Goal: Information Seeking & Learning: Find specific fact

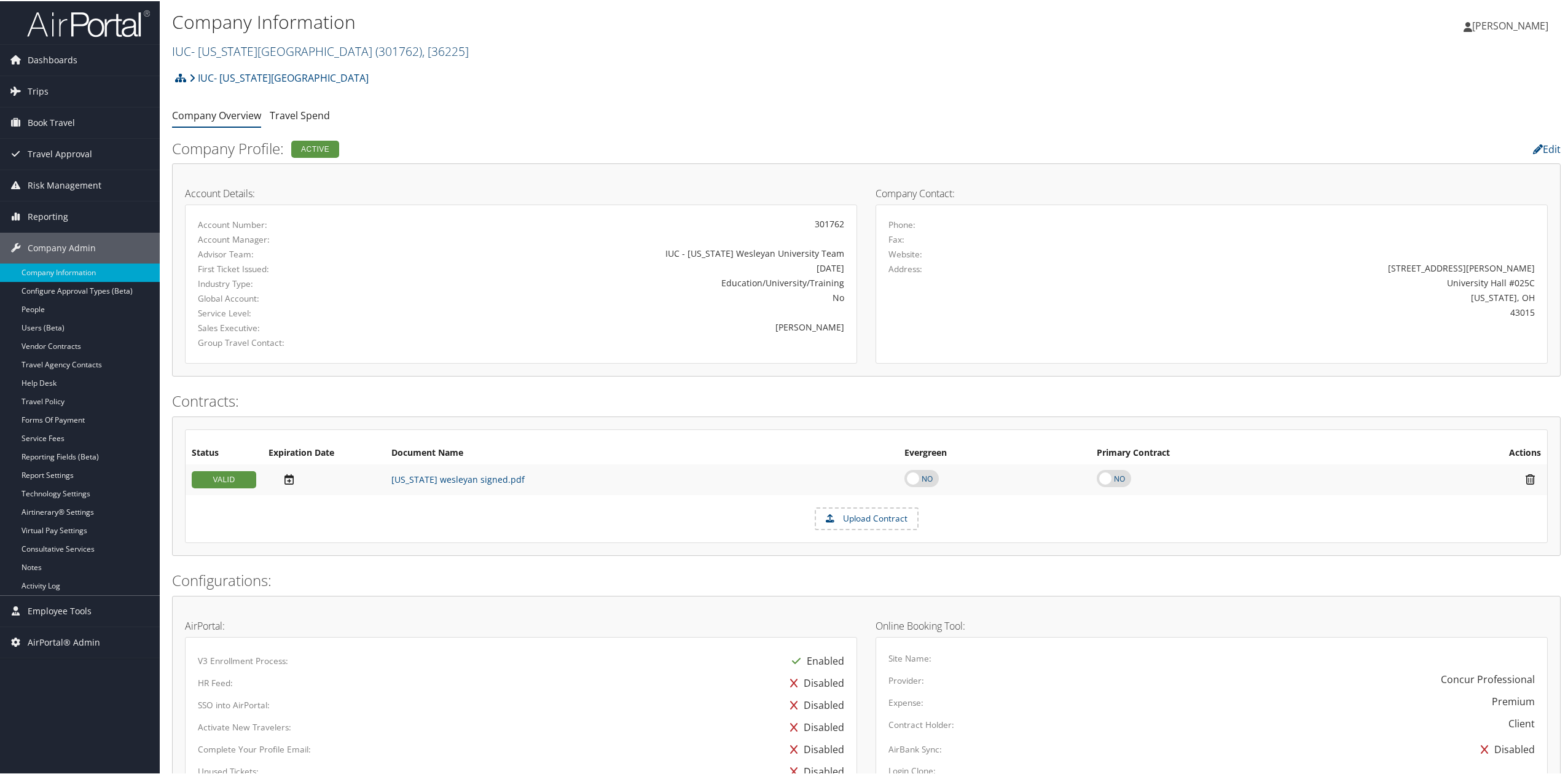
click at [296, 50] on link "IUC- Ohio Wesleyan University ( 301762 ) , [ 36225 ]" at bounding box center [321, 49] width 297 height 17
click at [284, 76] on input "search" at bounding box center [254, 73] width 161 height 23
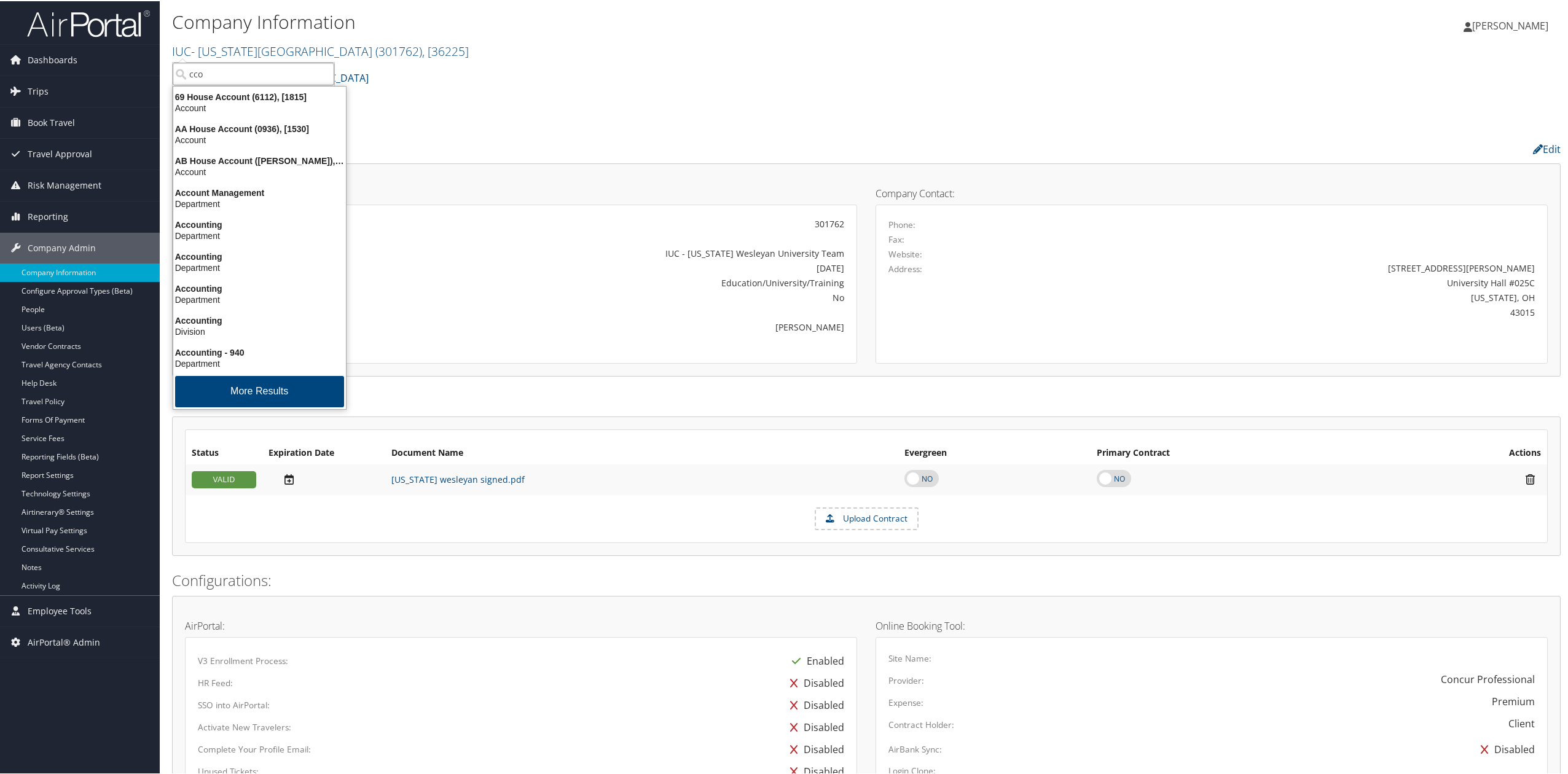
type input "cco"
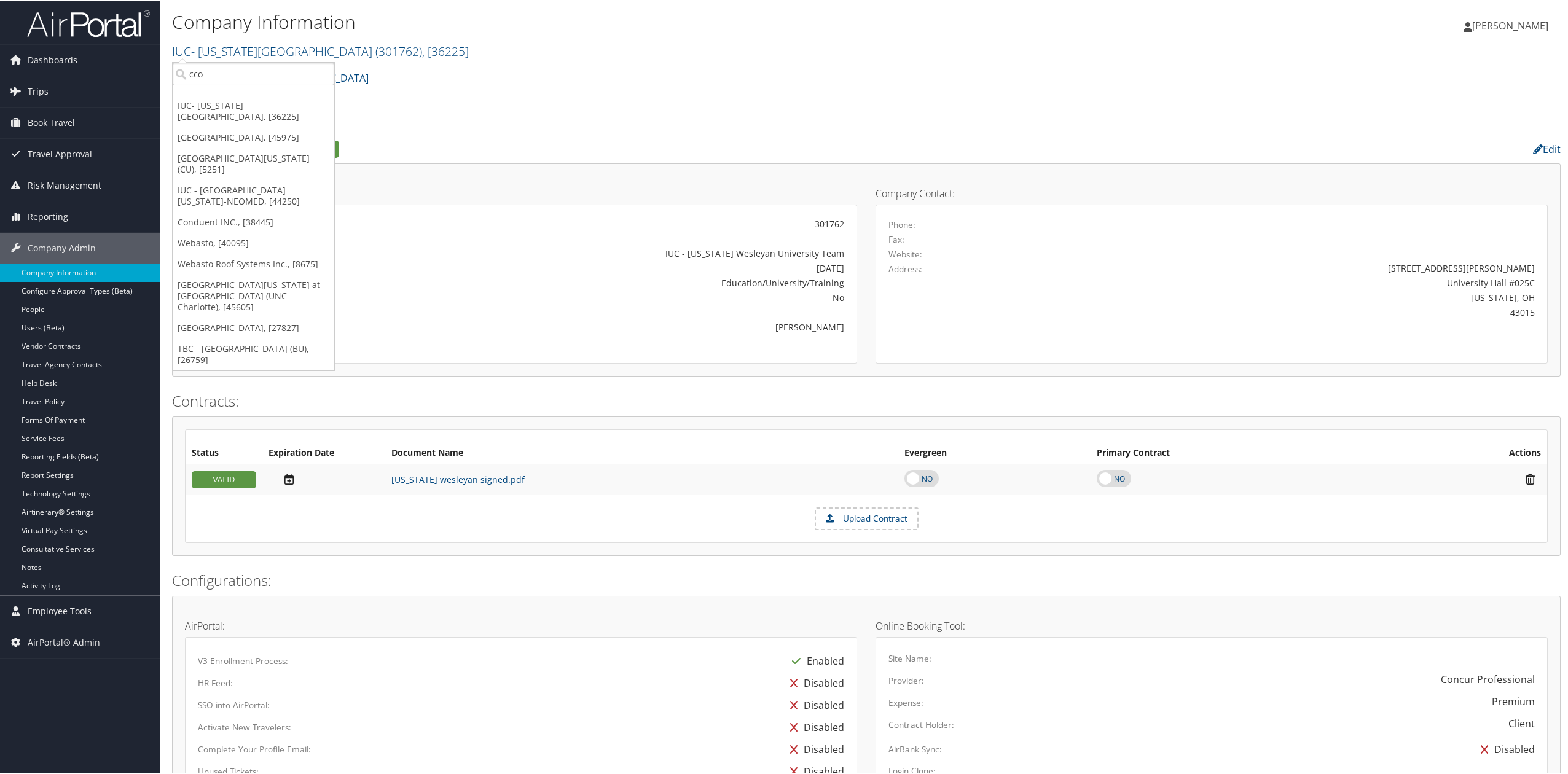
drag, startPoint x: 65, startPoint y: 212, endPoint x: 53, endPoint y: 241, distance: 31.4
click at [65, 212] on span "Reporting" at bounding box center [48, 216] width 41 height 31
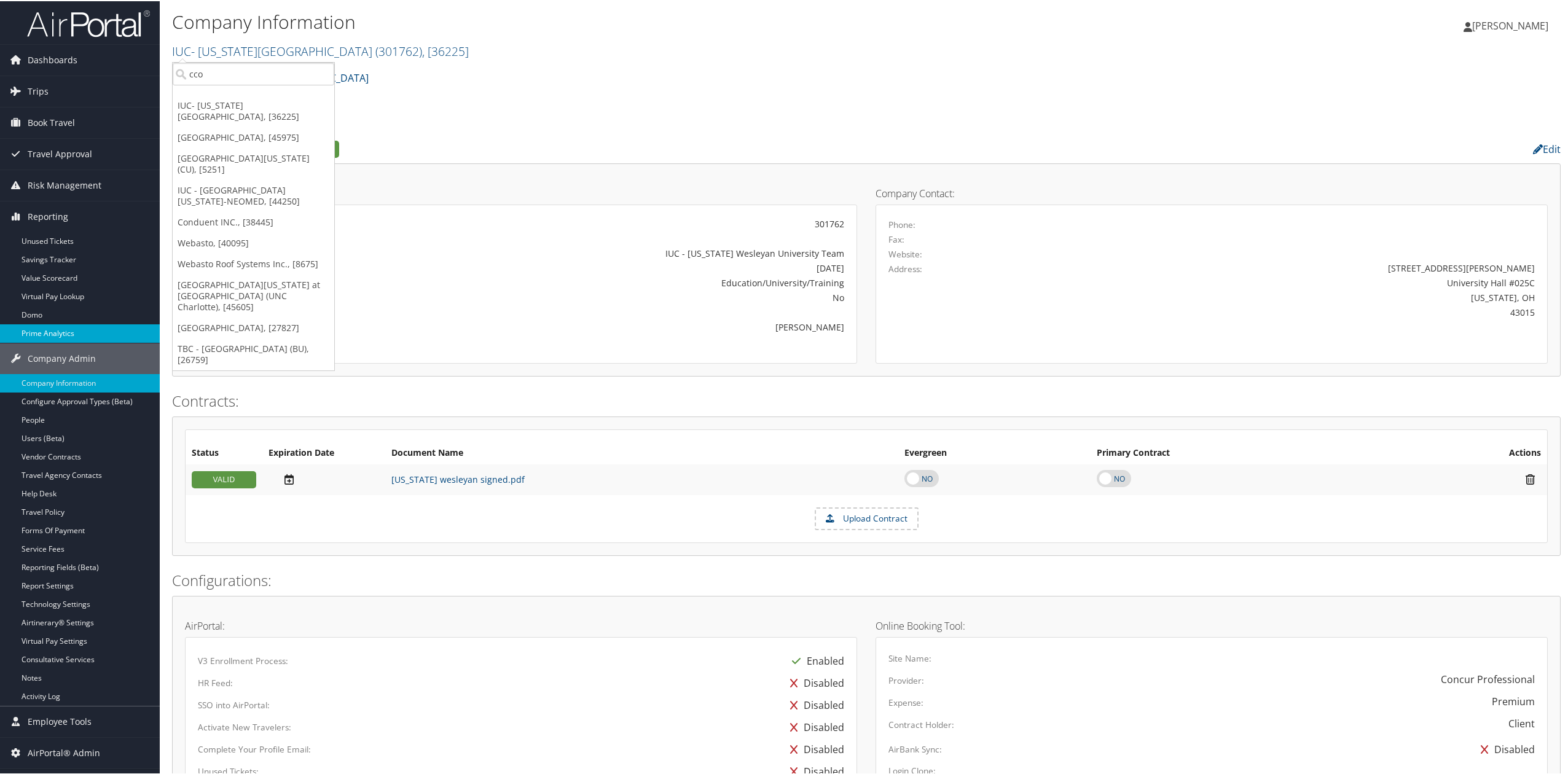
drag, startPoint x: 55, startPoint y: 343, endPoint x: 62, endPoint y: 331, distance: 13.9
click at [584, 31] on h1 "Company Information" at bounding box center [635, 21] width 926 height 26
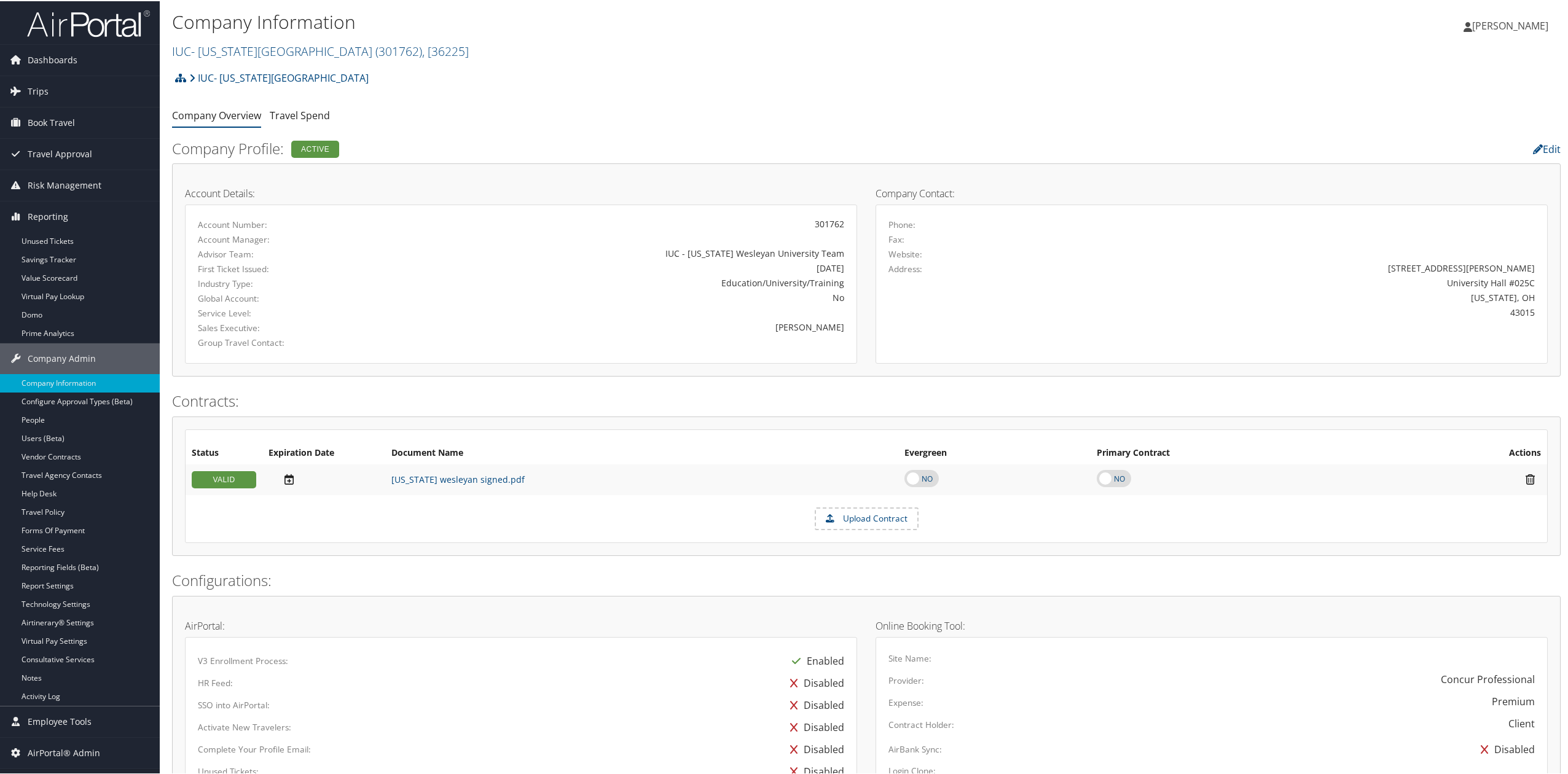
click at [65, 30] on img at bounding box center [88, 23] width 123 height 29
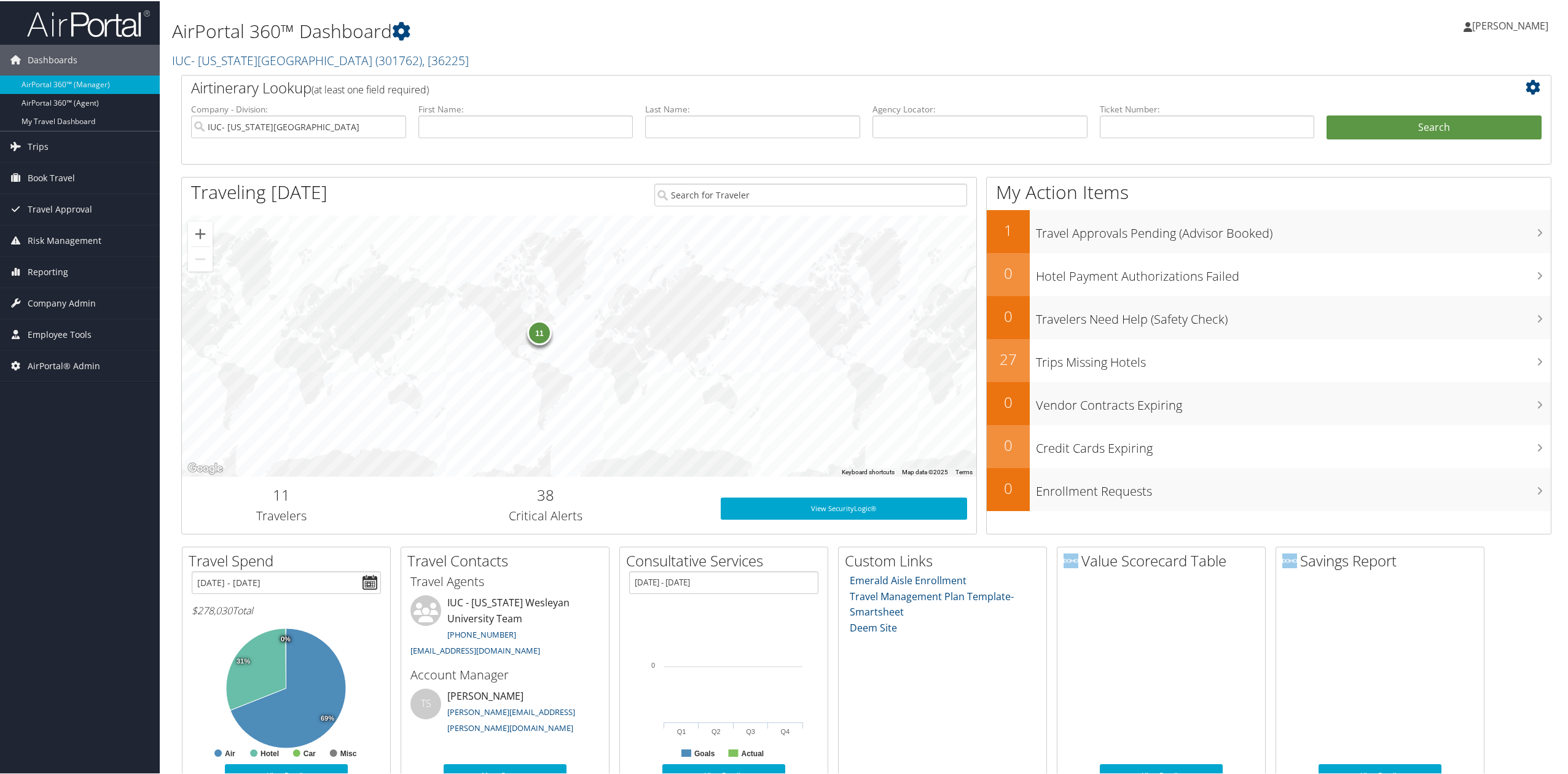
drag, startPoint x: 52, startPoint y: 274, endPoint x: 57, endPoint y: 296, distance: 22.6
click at [52, 274] on span "Reporting" at bounding box center [48, 271] width 41 height 31
click at [222, 57] on link "IUC- Ohio Wesleyan University ( 301762 ) , [ 36225 ]" at bounding box center [321, 59] width 297 height 17
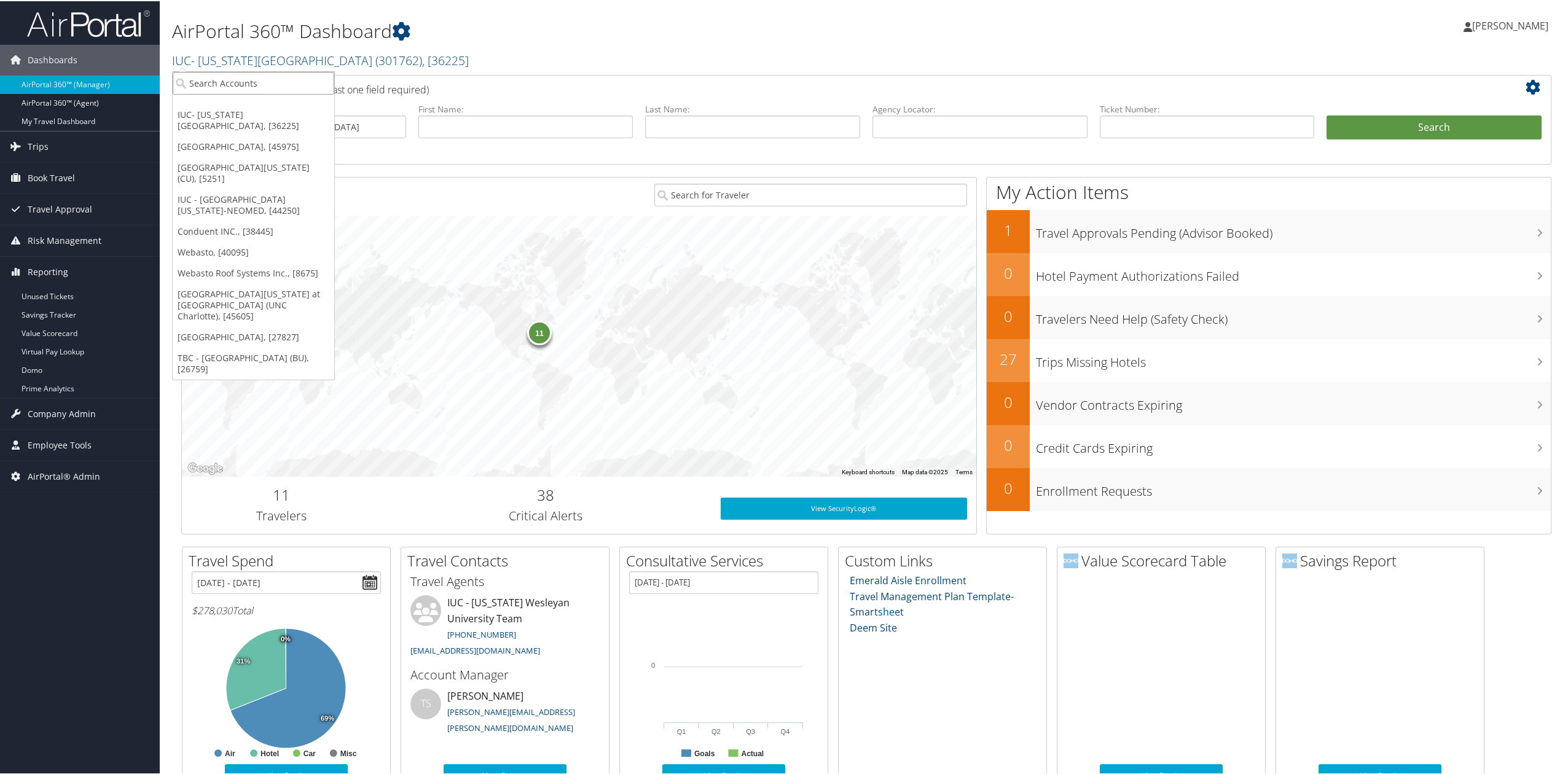
click at [212, 91] on input "search" at bounding box center [254, 81] width 161 height 23
type input "msu"
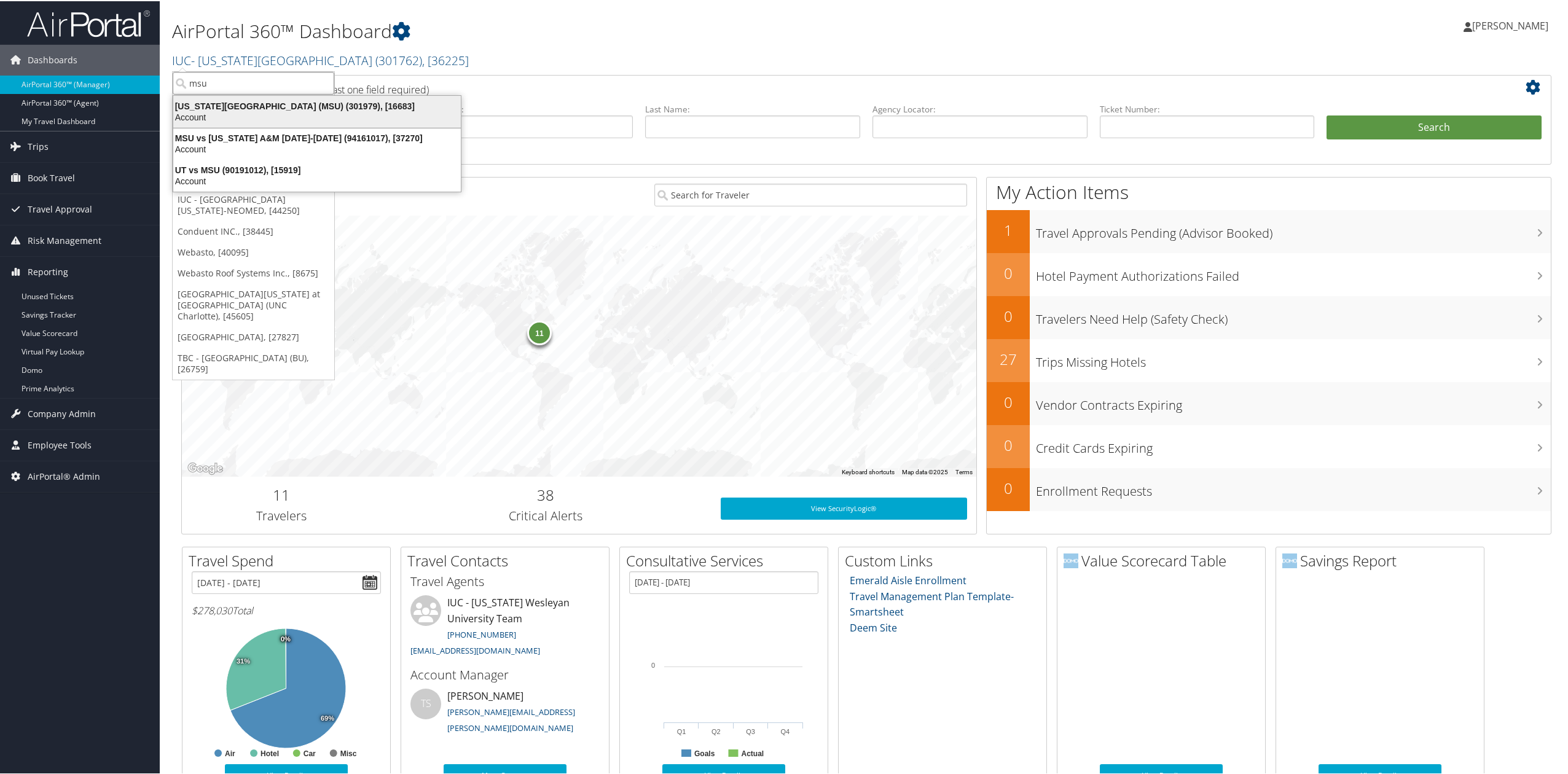
click at [200, 118] on div "Account" at bounding box center [317, 116] width 302 height 11
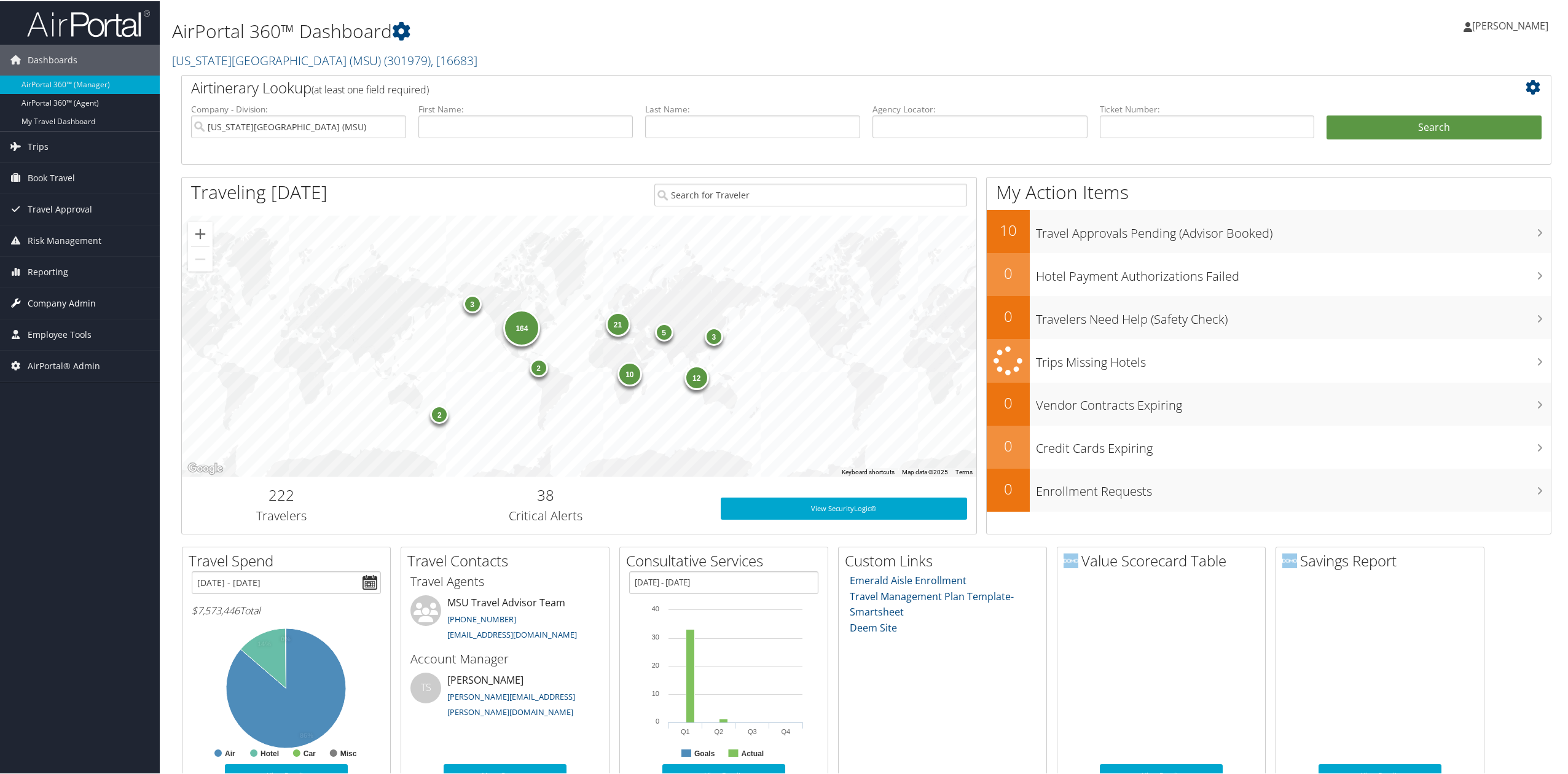
drag, startPoint x: 89, startPoint y: 308, endPoint x: 80, endPoint y: 315, distance: 11.4
click at [89, 308] on span "Company Admin" at bounding box center [62, 302] width 68 height 31
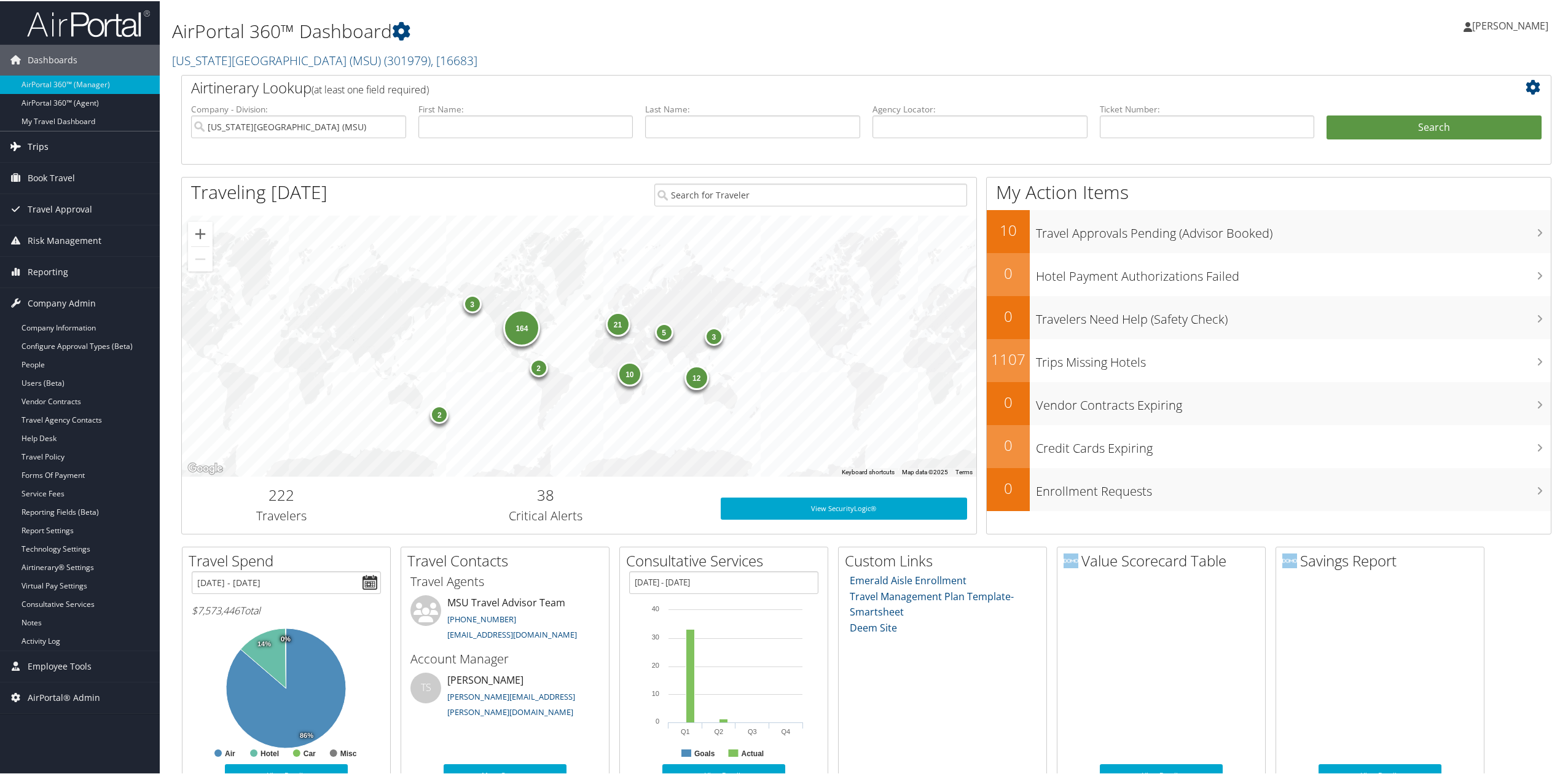
click at [92, 146] on link "Trips" at bounding box center [80, 145] width 160 height 31
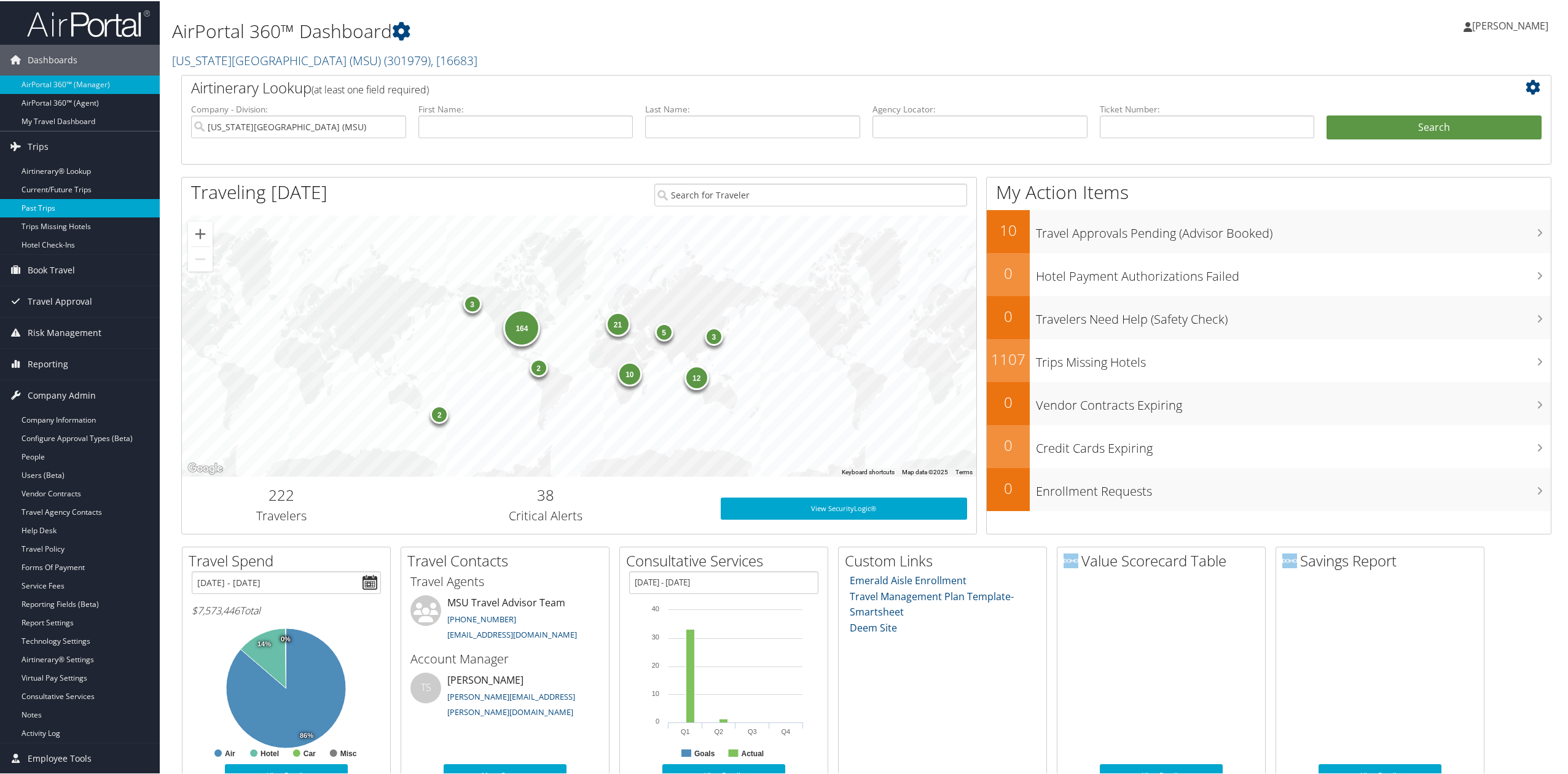
click at [91, 211] on link "Past Trips" at bounding box center [80, 206] width 160 height 18
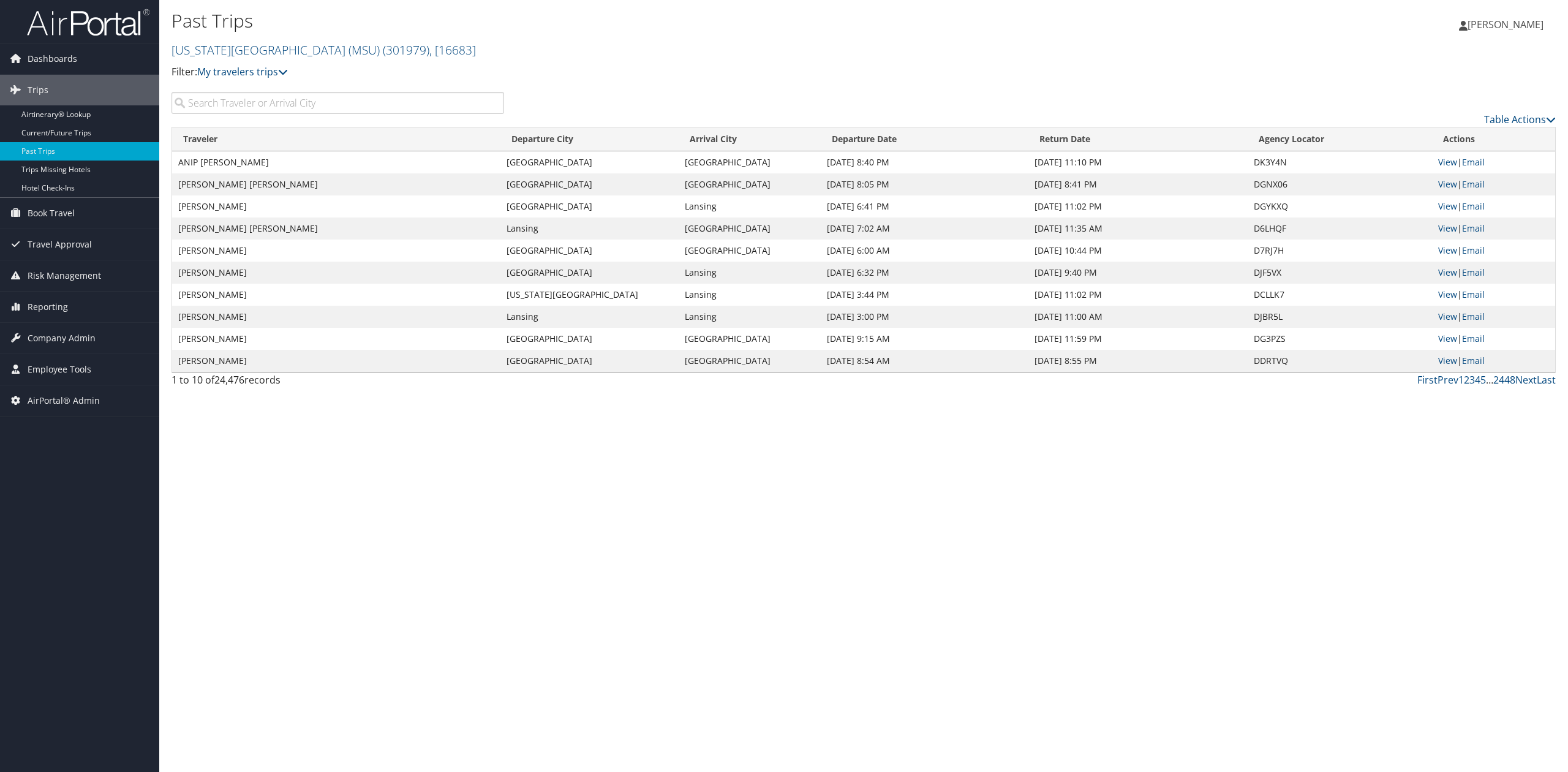
click at [285, 109] on input "search" at bounding box center [338, 103] width 333 height 22
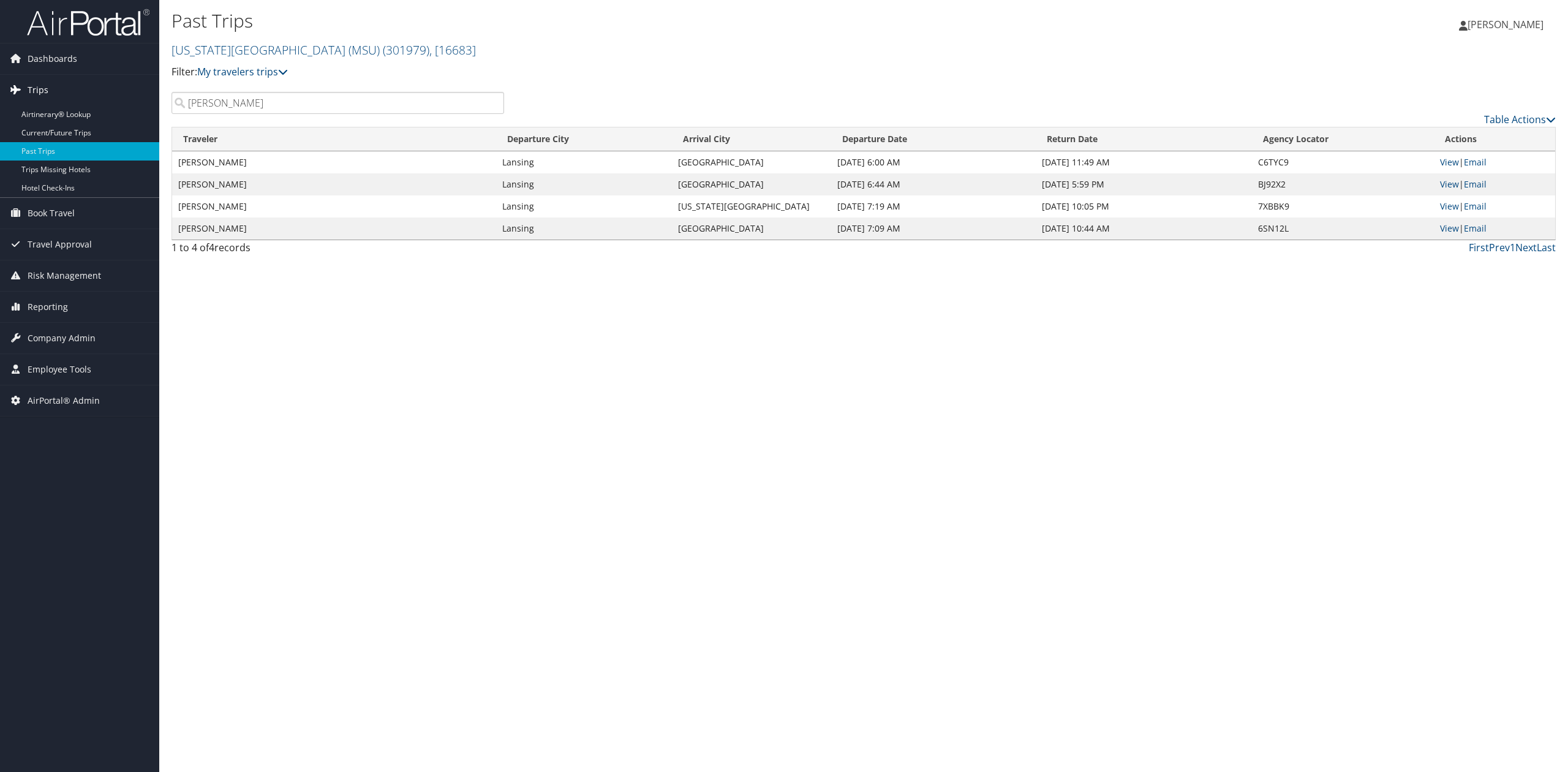
drag, startPoint x: 218, startPoint y: 97, endPoint x: 115, endPoint y: 91, distance: 103.2
click at [117, 91] on div "Dashboards AirPortal 360™ (Manager) AirPortal 360™ (Agent) My Travel Dashboard …" at bounding box center [784, 386] width 1568 height 772
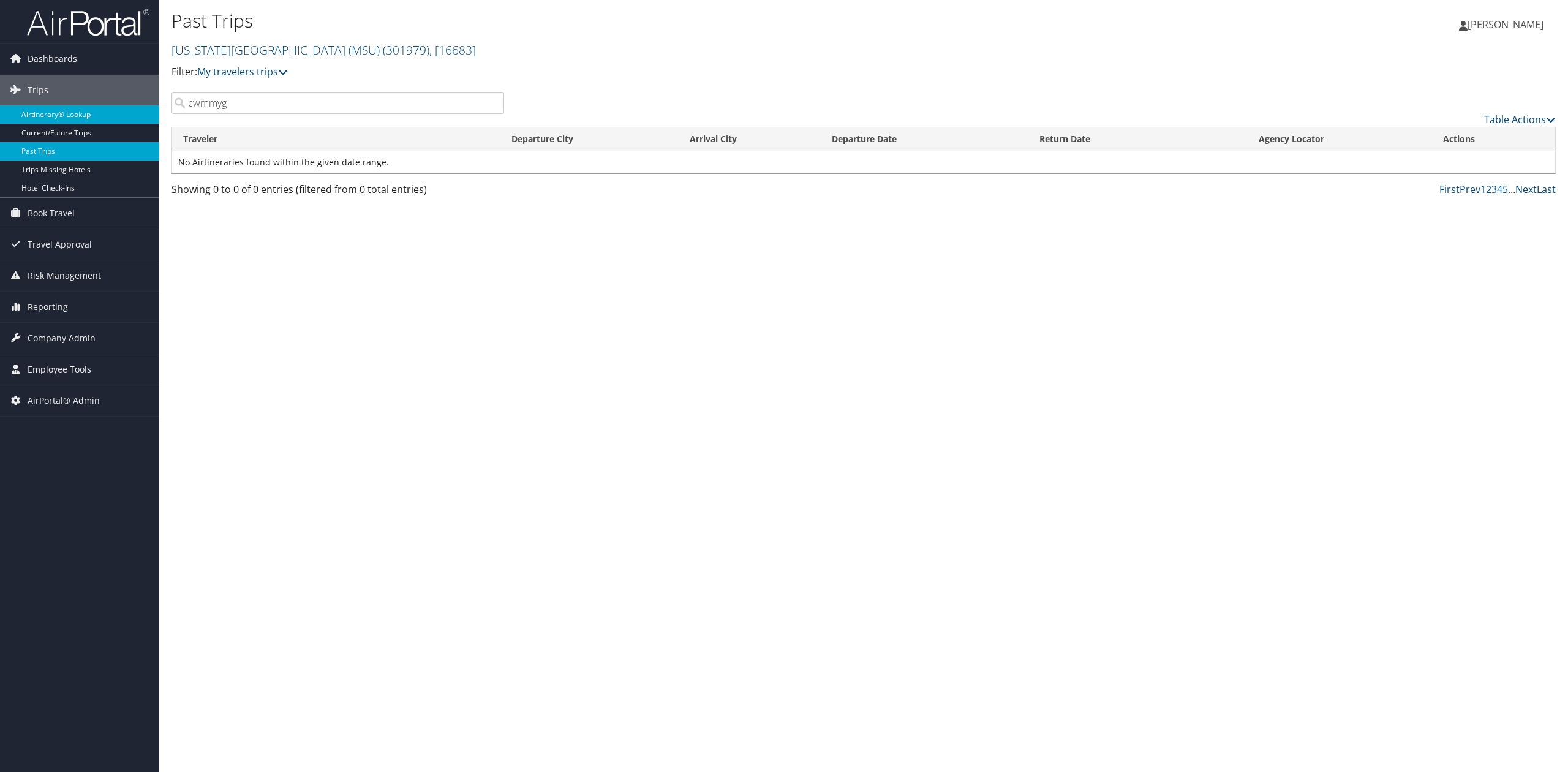
type input "cwmmyg"
click at [62, 111] on link "Airtinerary® Lookup" at bounding box center [80, 114] width 159 height 18
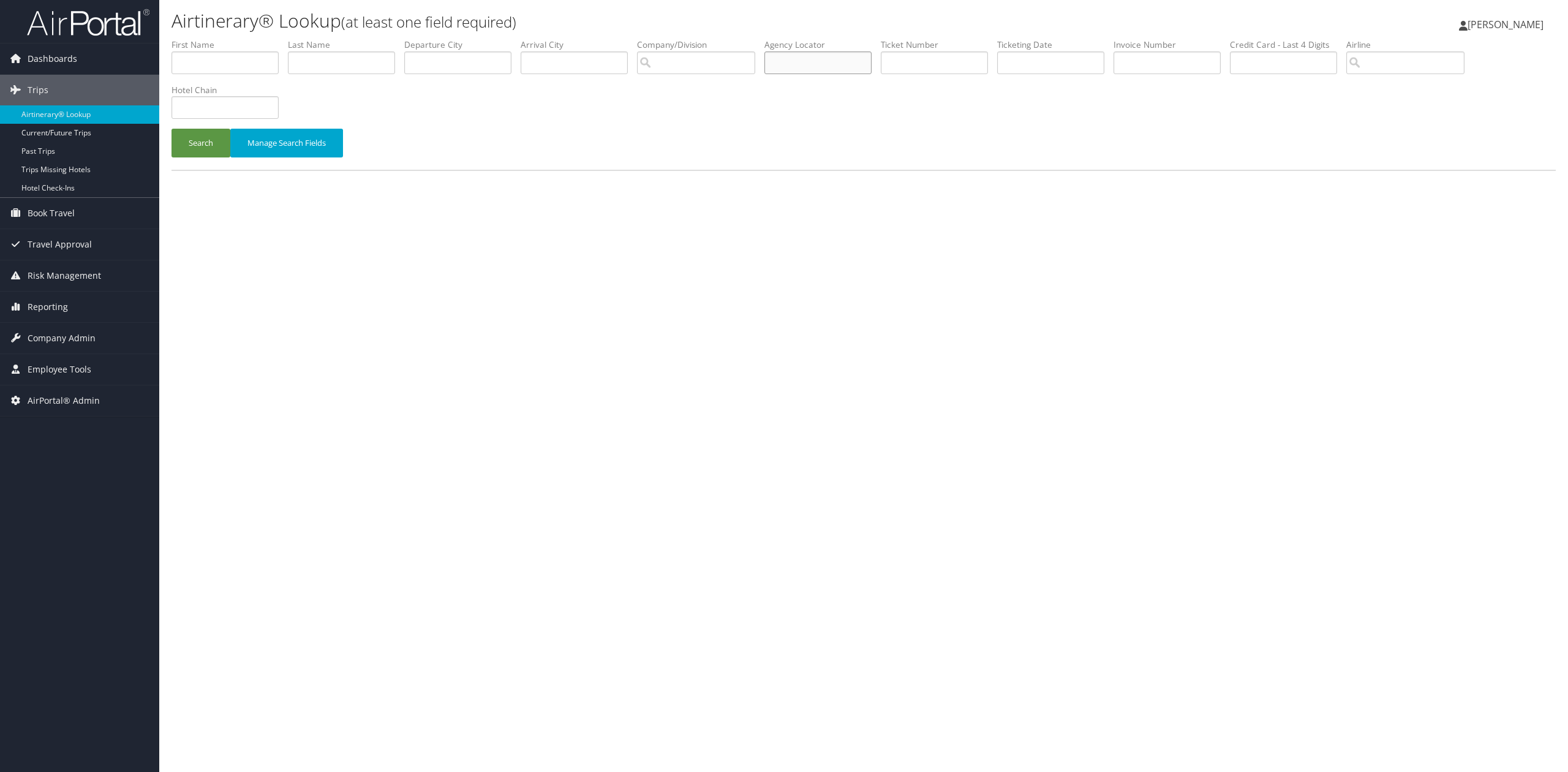
drag, startPoint x: 854, startPoint y: 70, endPoint x: 573, endPoint y: 62, distance: 281.1
click at [854, 70] on input "text" at bounding box center [818, 62] width 107 height 22
paste input "CWMMYG"
click at [226, 136] on button "Search" at bounding box center [201, 144] width 59 height 29
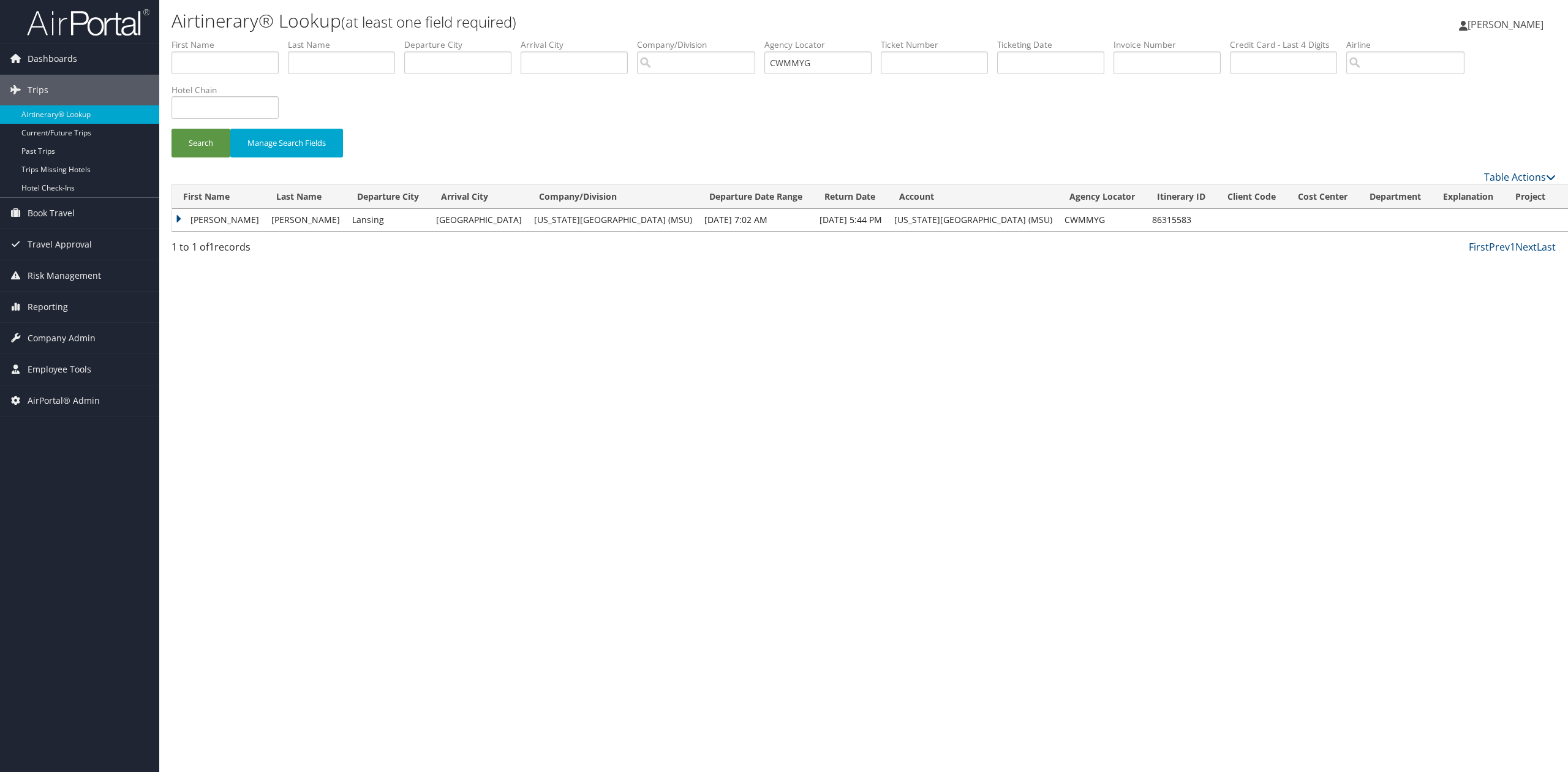
click at [184, 219] on td "[PERSON_NAME]" at bounding box center [219, 220] width 93 height 22
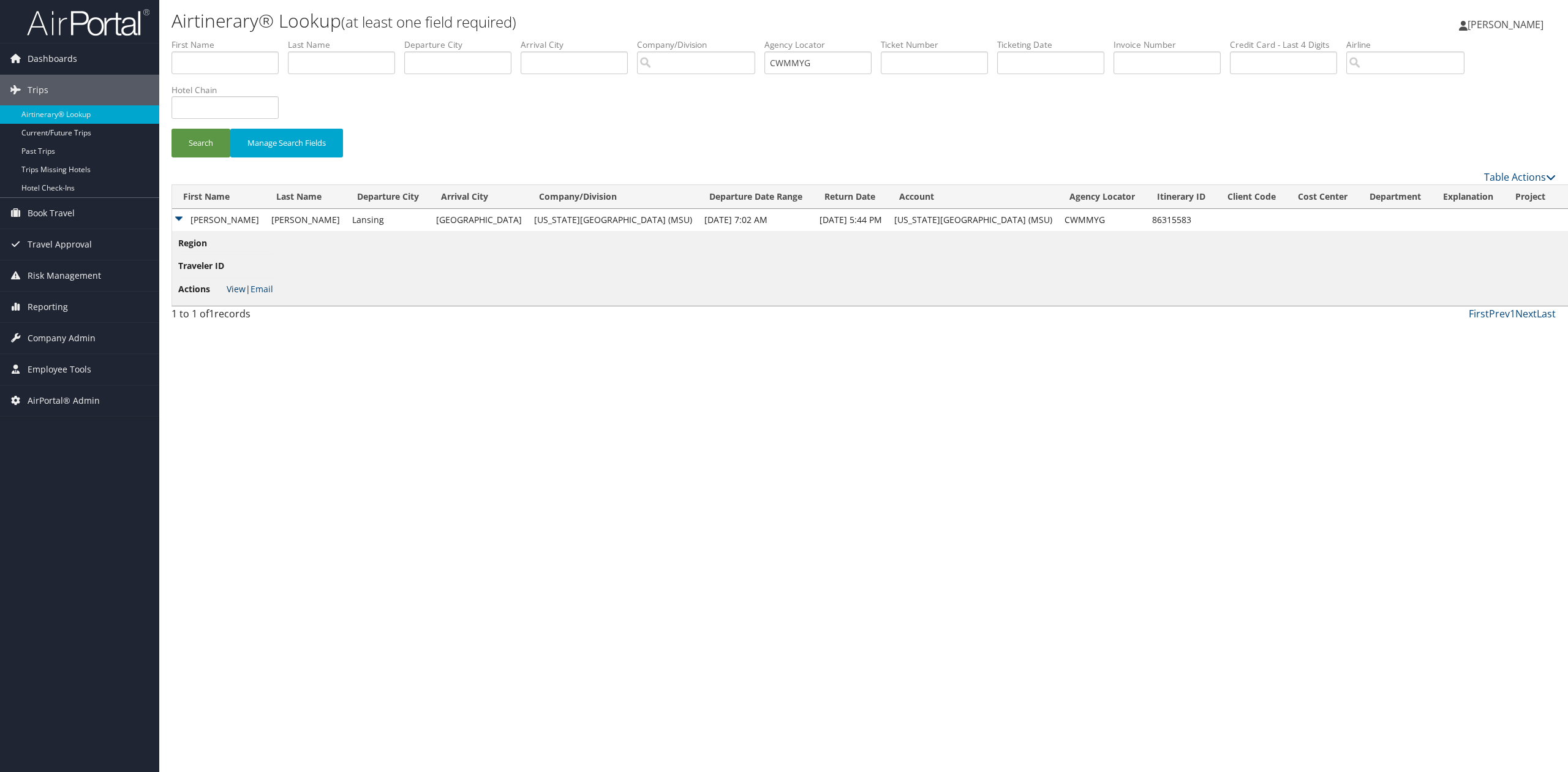
click at [236, 290] on link "View" at bounding box center [236, 289] width 19 height 12
drag, startPoint x: 814, startPoint y: 71, endPoint x: 704, endPoint y: 77, distance: 110.2
click at [703, 38] on ul "First Name Last Name Departure City Arrival City Company/Division Airport/City …" at bounding box center [864, 38] width 1384 height 0
paste input "747I68"
drag, startPoint x: 843, startPoint y: 65, endPoint x: 770, endPoint y: 62, distance: 73.1
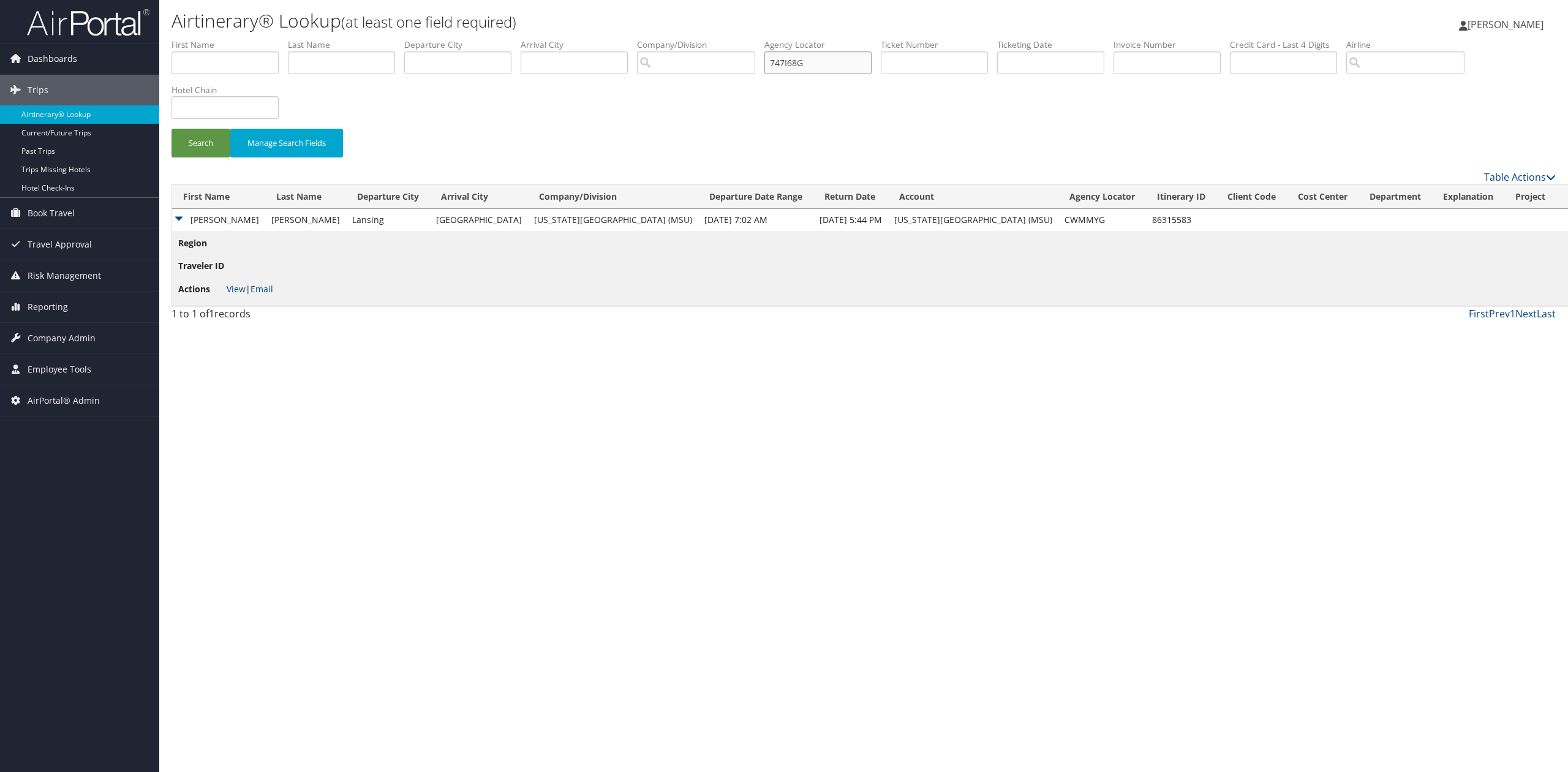
click at [770, 38] on ul "First Name Last Name Departure City Arrival City Company/Division Airport/City …" at bounding box center [864, 38] width 1384 height 0
paste input "text"
type input "747I68"
click at [181, 146] on button "Search" at bounding box center [201, 144] width 59 height 29
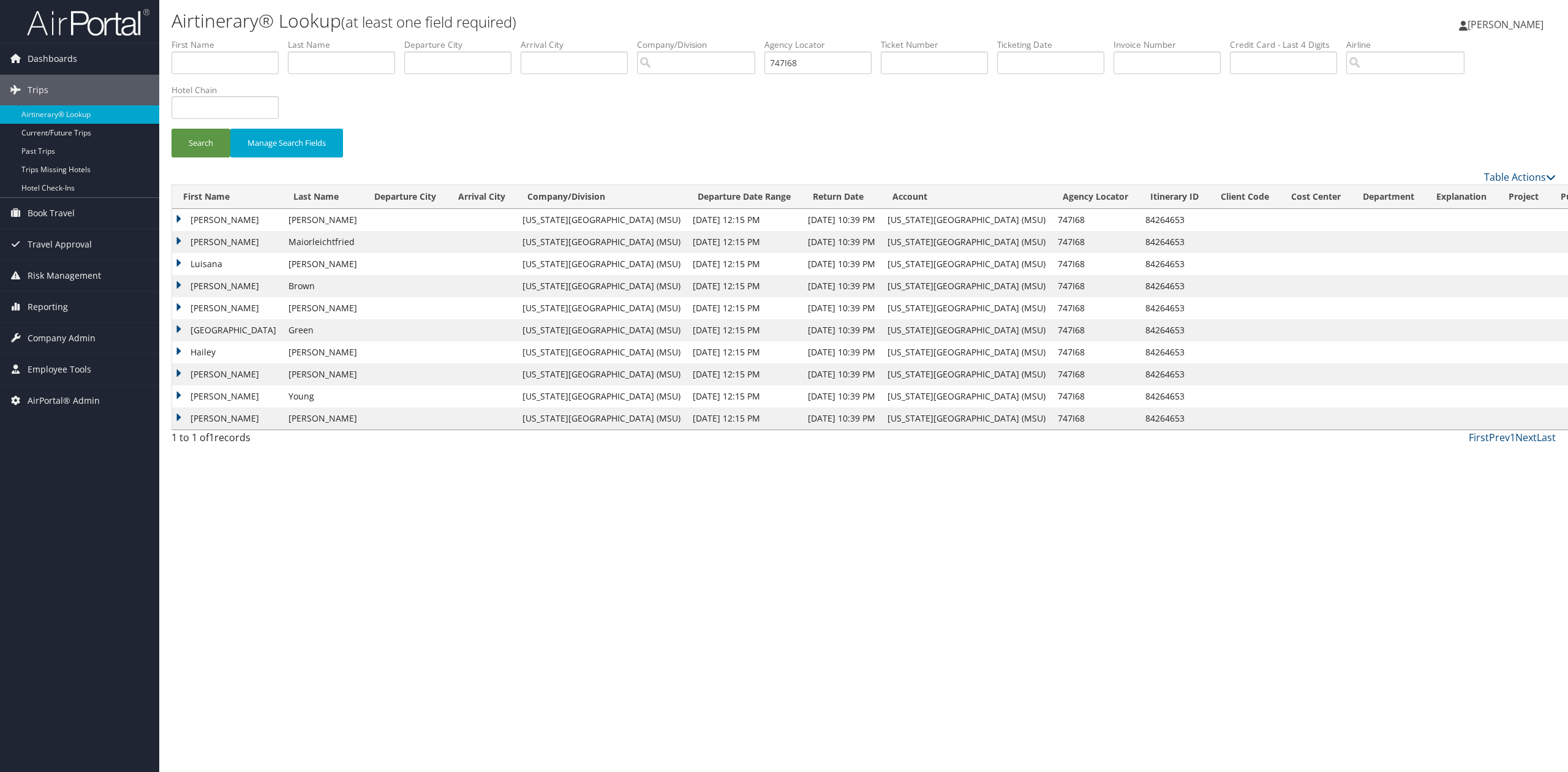
click at [180, 224] on td "Rebekah" at bounding box center [228, 220] width 110 height 22
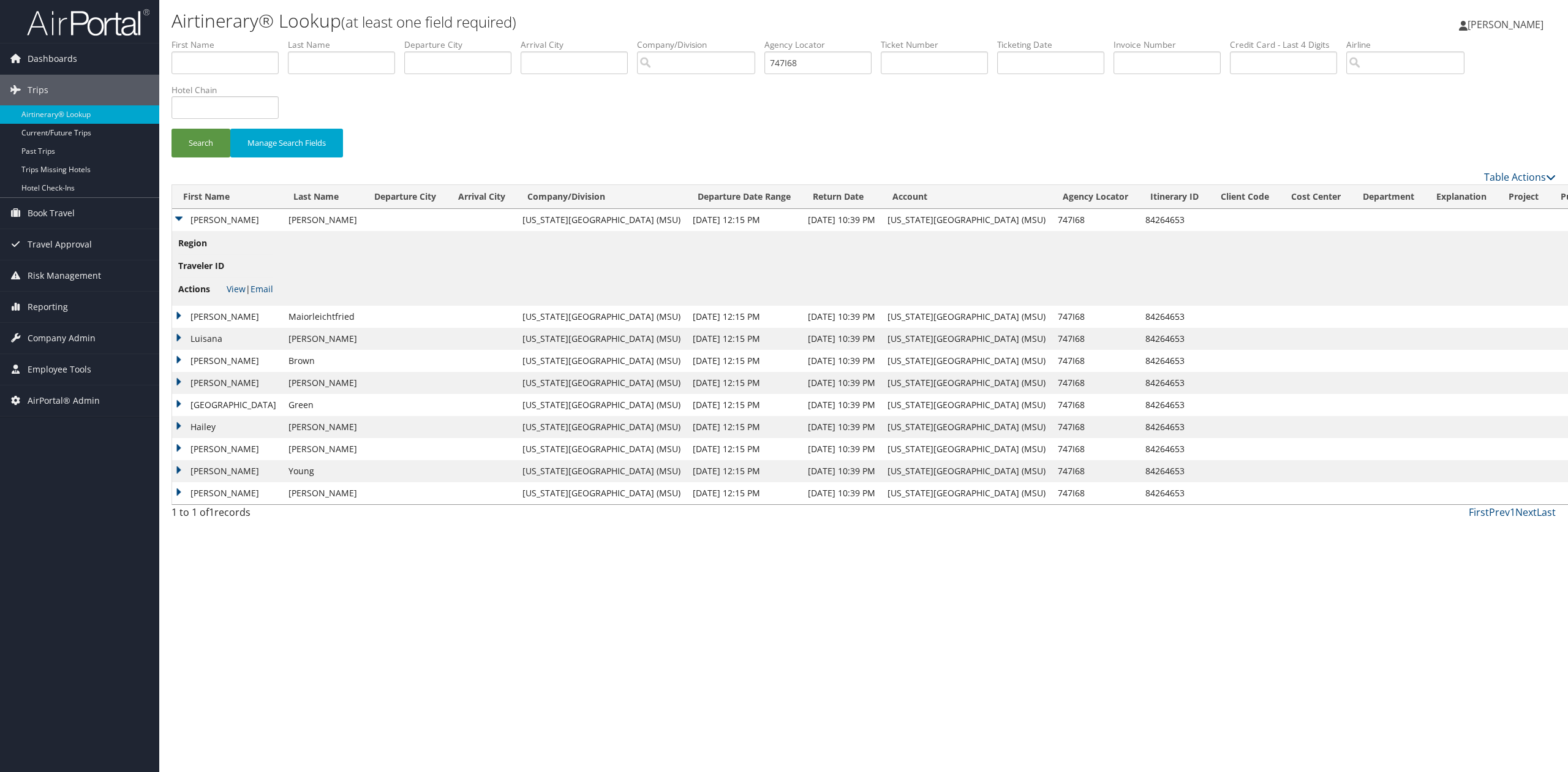
click at [230, 283] on li "Actions View | Email" at bounding box center [225, 289] width 95 height 22
click at [231, 287] on link "View" at bounding box center [236, 289] width 19 height 12
click at [555, 594] on div "Airtinerary® Lookup (at least one field required) Tiffany Soja Tiffany Soja My …" at bounding box center [864, 386] width 1409 height 772
click at [856, 567] on div "Airtinerary® Lookup (at least one field required) Tiffany Soja Tiffany Soja My …" at bounding box center [864, 386] width 1409 height 772
drag, startPoint x: 383, startPoint y: 573, endPoint x: 399, endPoint y: 525, distance: 50.6
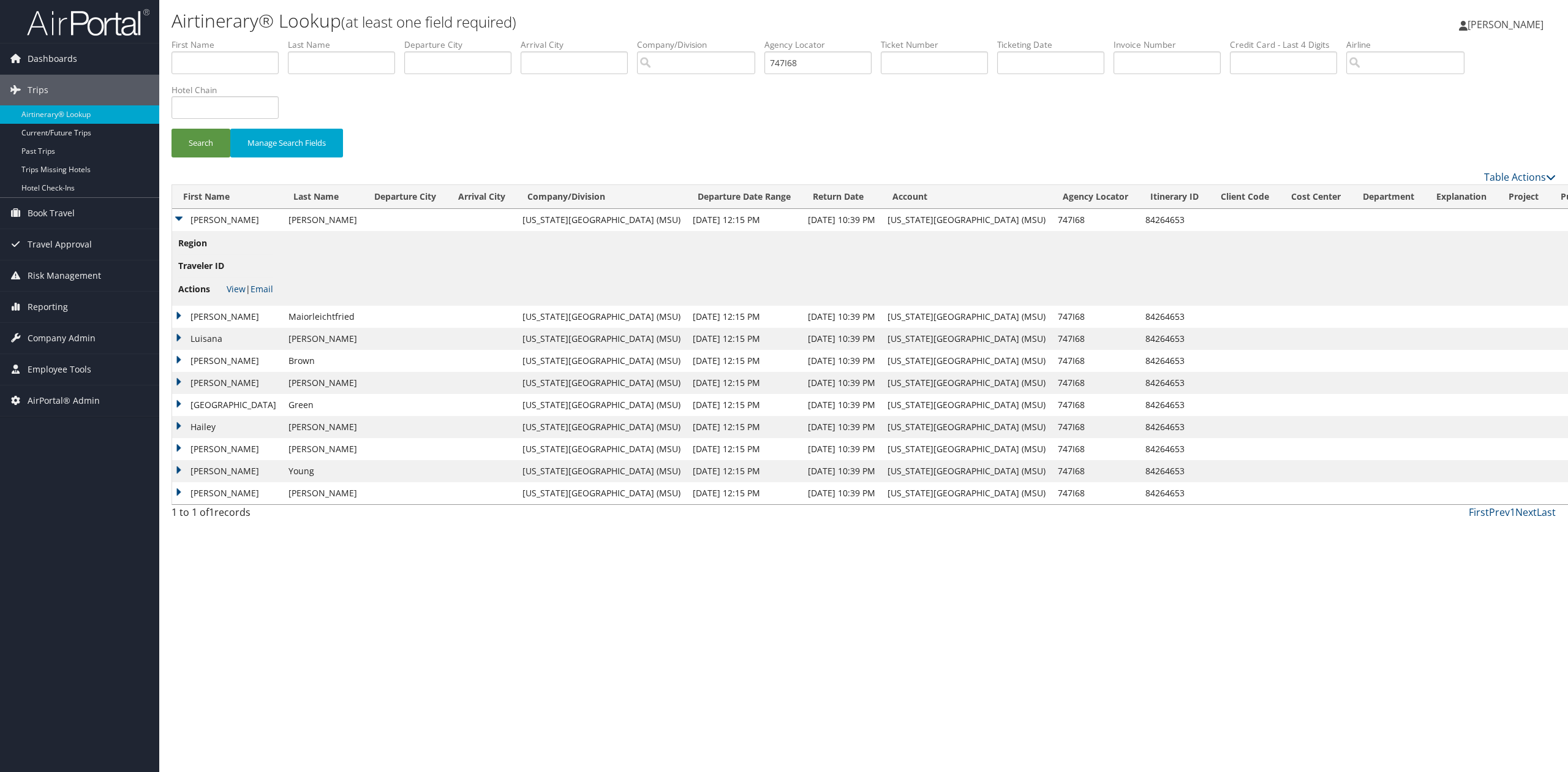
click at [383, 571] on div "Airtinerary® Lookup (at least one field required) Tiffany Soja Tiffany Soja My …" at bounding box center [864, 386] width 1409 height 772
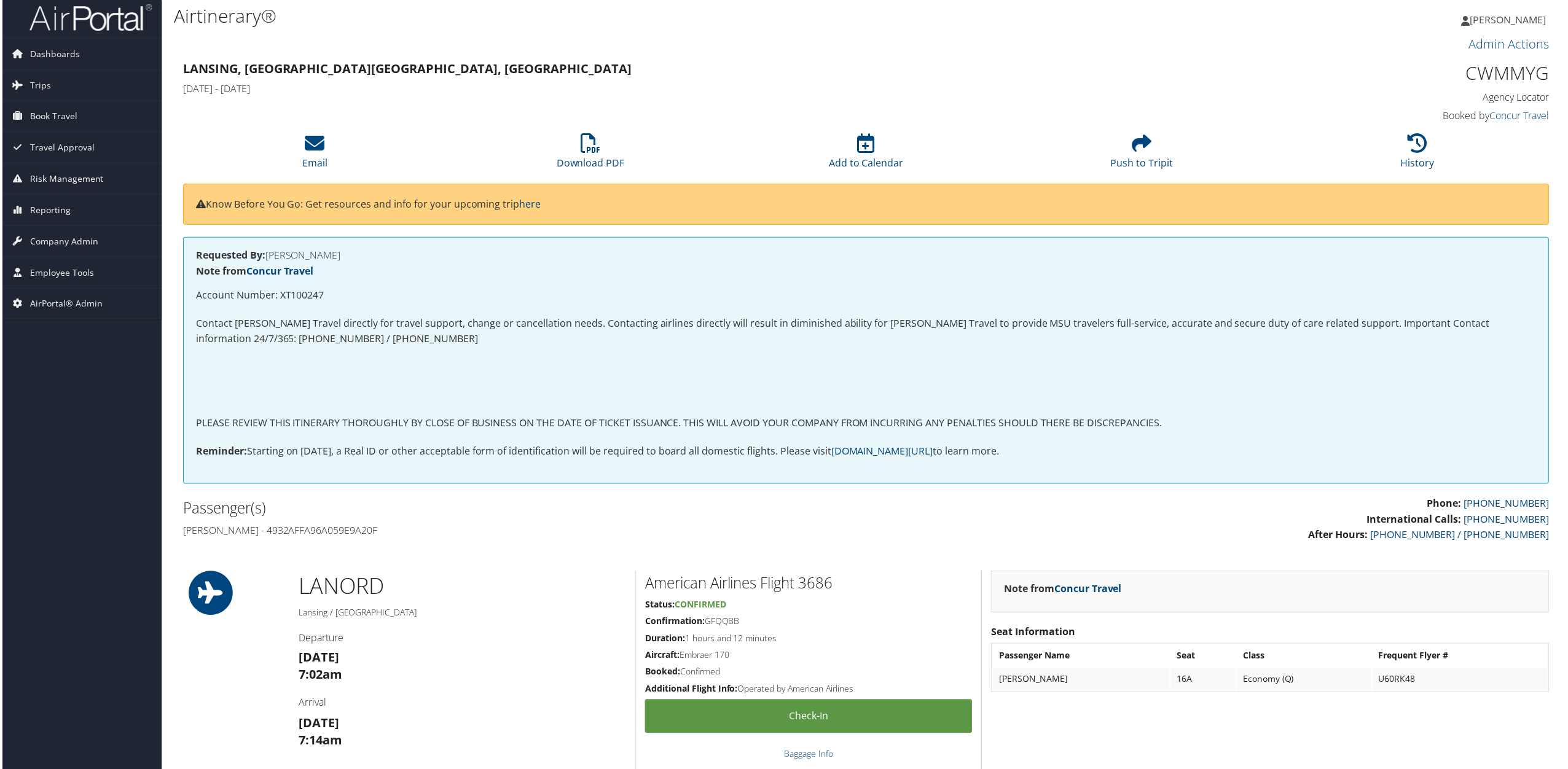
scroll to position [328, 0]
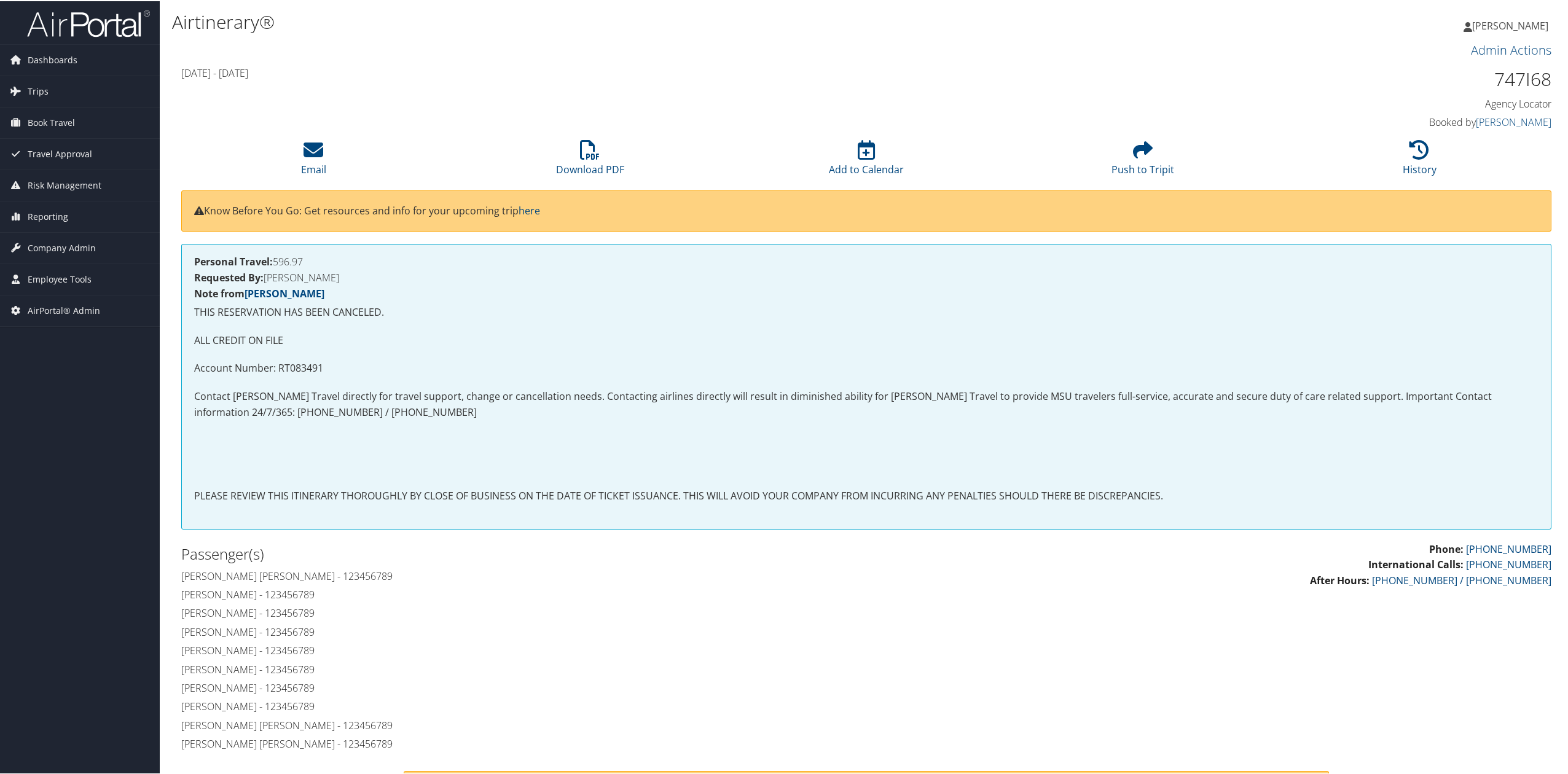
scroll to position [328, 0]
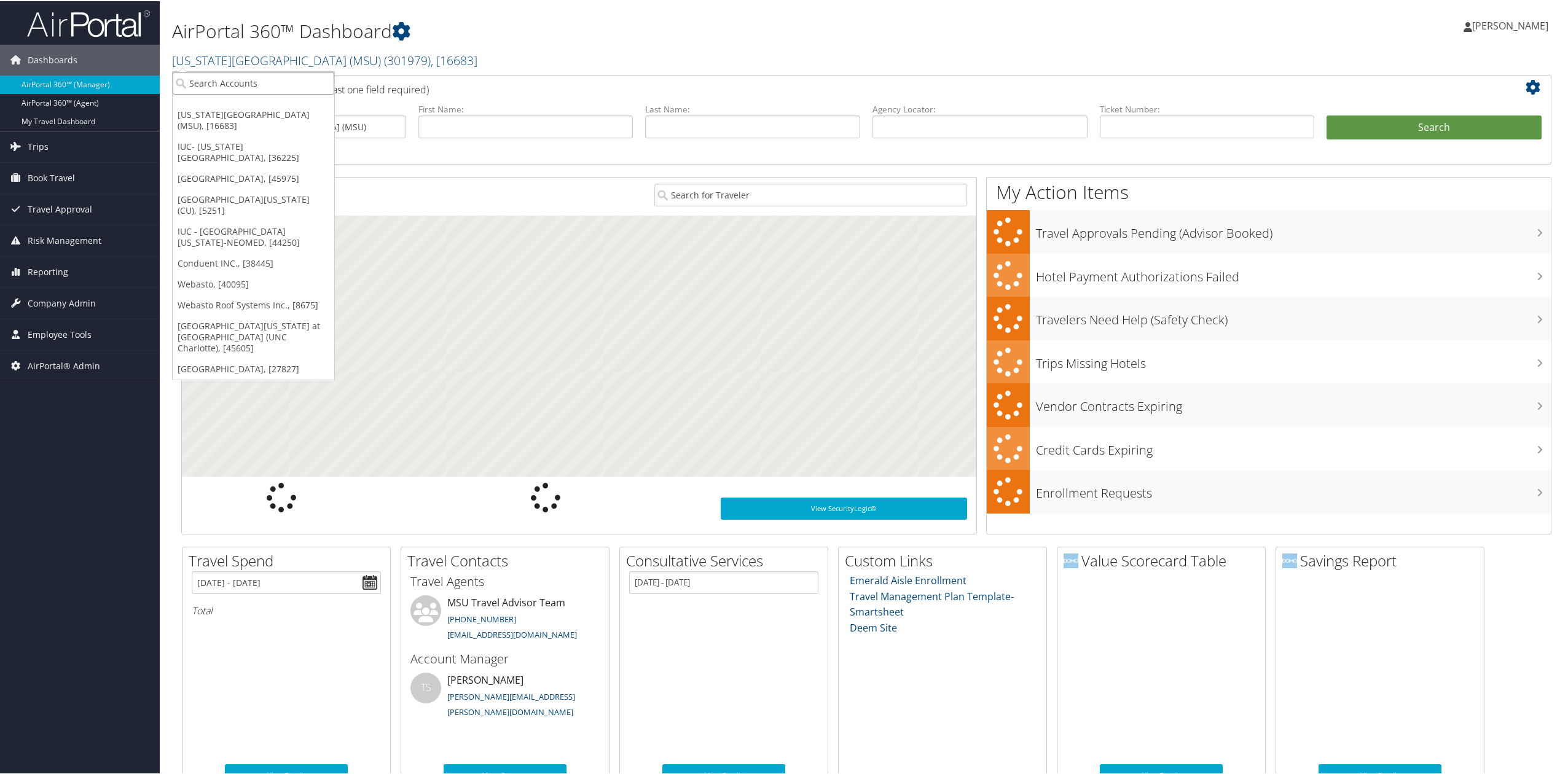
click at [209, 87] on input "search" at bounding box center [254, 81] width 161 height 23
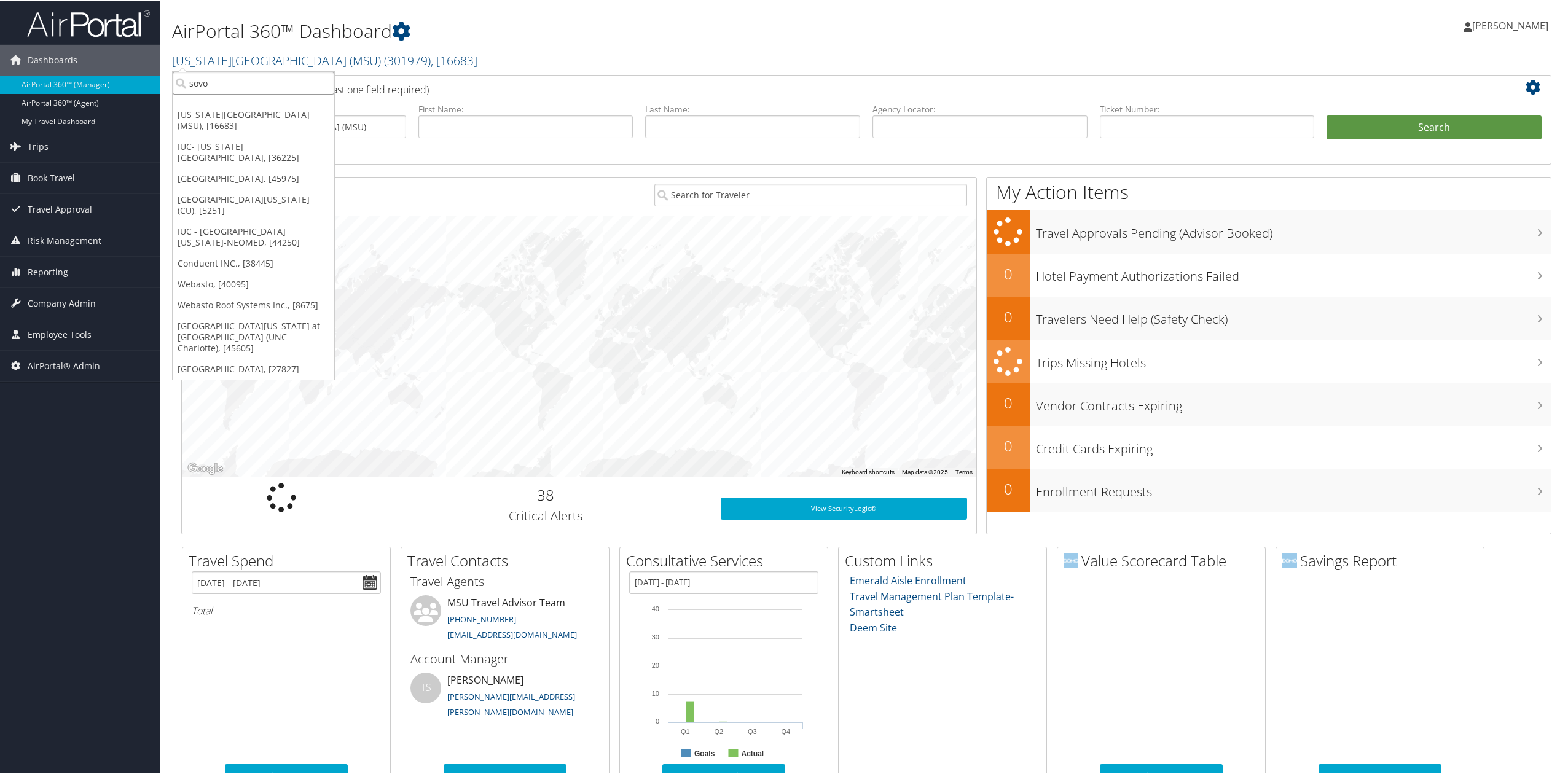
type input "sovos"
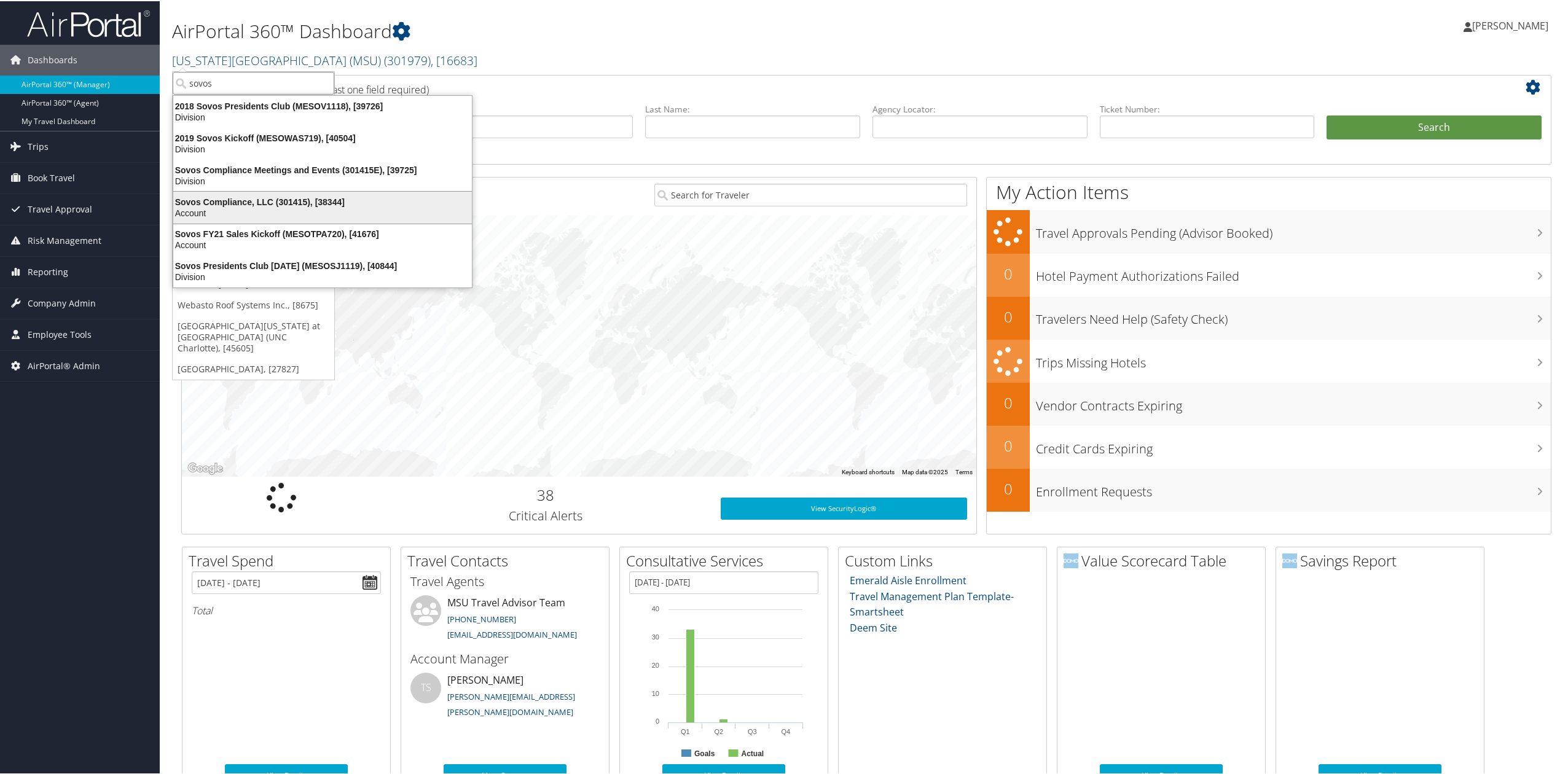
click at [254, 211] on div "Account" at bounding box center [322, 211] width 313 height 11
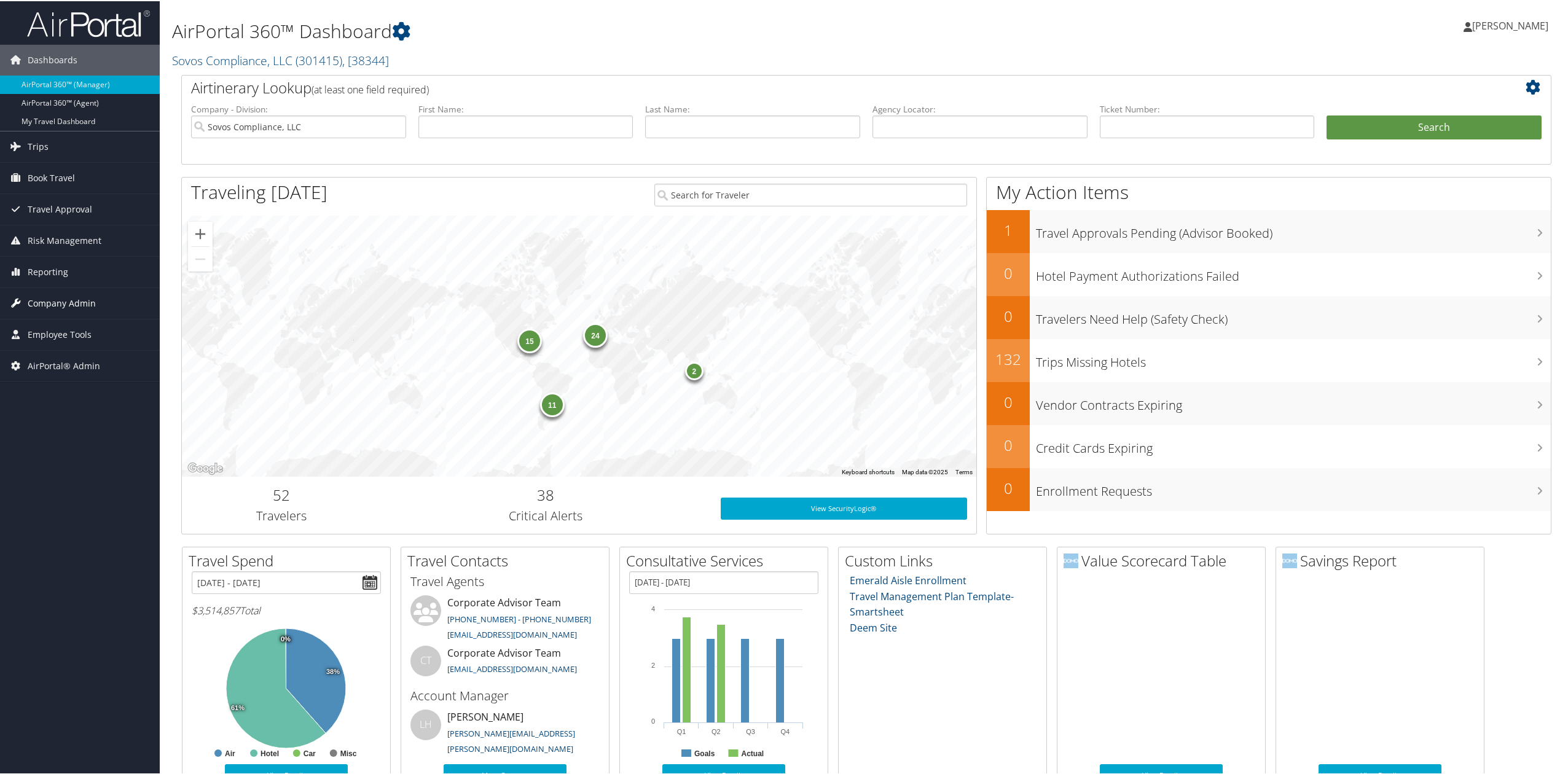
click at [123, 301] on link "Company Admin" at bounding box center [80, 302] width 160 height 31
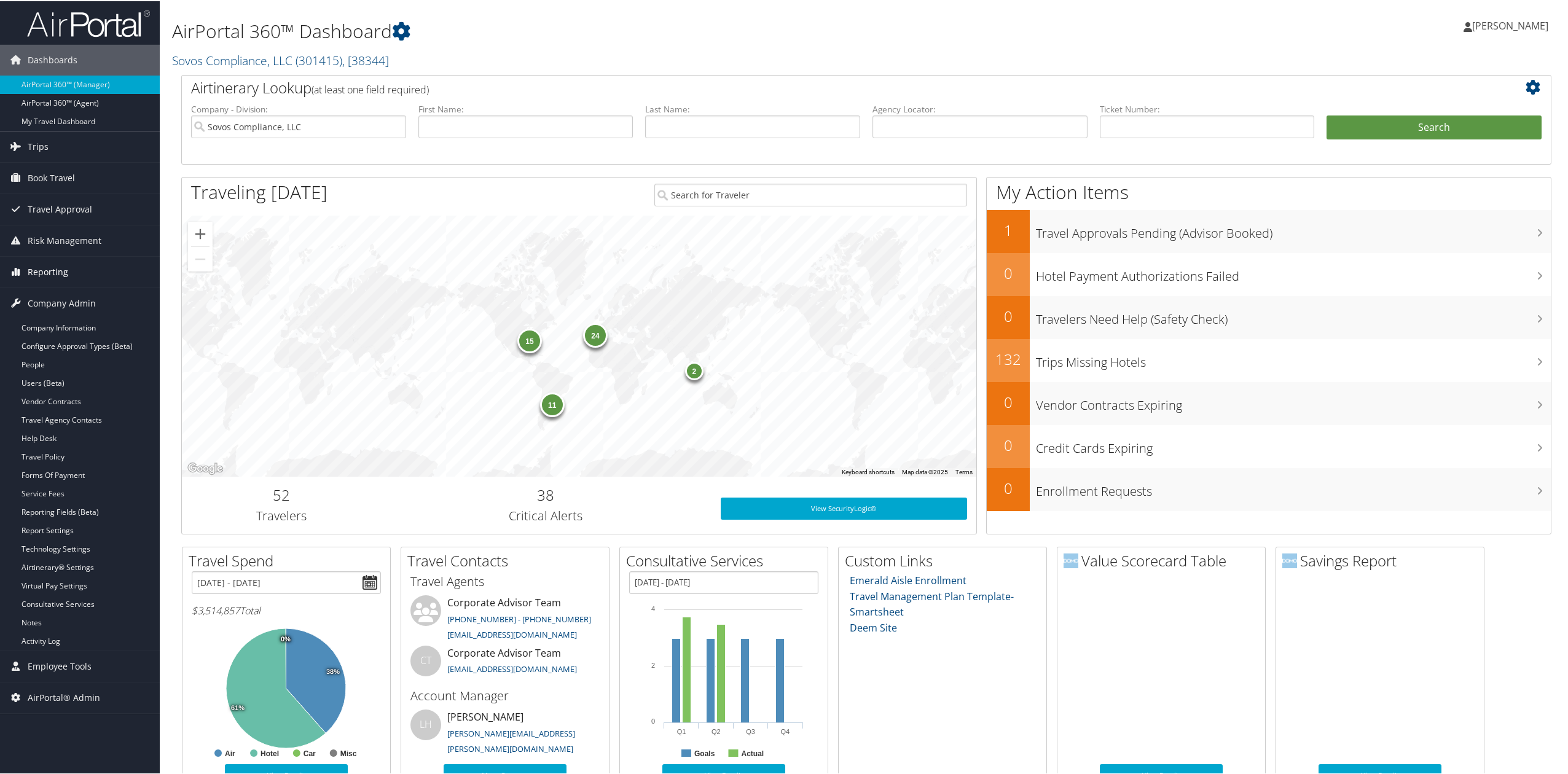
click at [106, 268] on link "Reporting" at bounding box center [80, 271] width 160 height 31
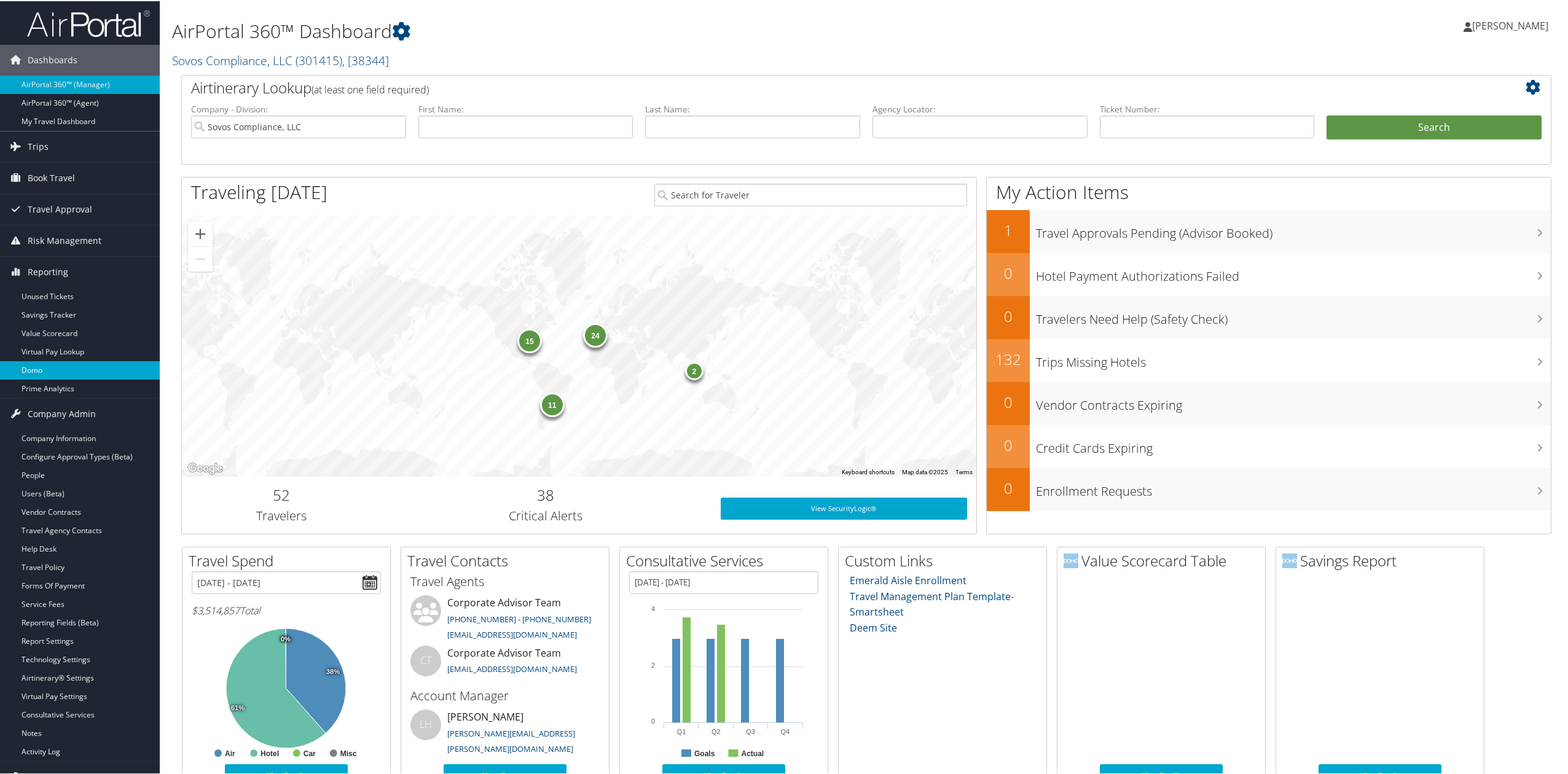
click at [92, 365] on link "Domo" at bounding box center [80, 368] width 160 height 18
click at [89, 365] on link "Domo" at bounding box center [80, 368] width 160 height 18
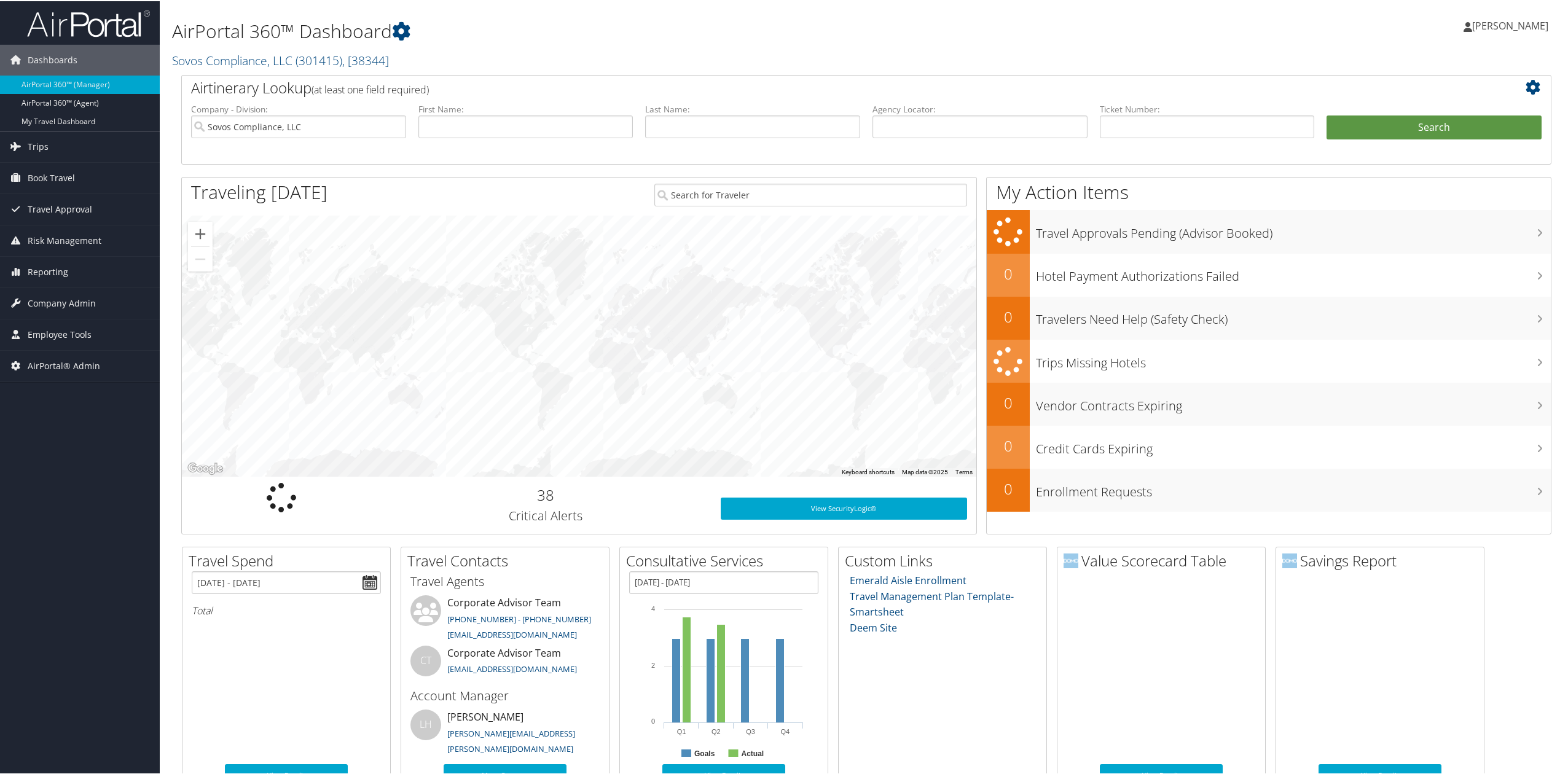
drag, startPoint x: 72, startPoint y: 259, endPoint x: 79, endPoint y: 291, distance: 32.8
click at [72, 259] on link "Reporting" at bounding box center [80, 271] width 160 height 31
click at [71, 369] on link "Domo" at bounding box center [80, 368] width 160 height 18
